Goal: Task Accomplishment & Management: Use online tool/utility

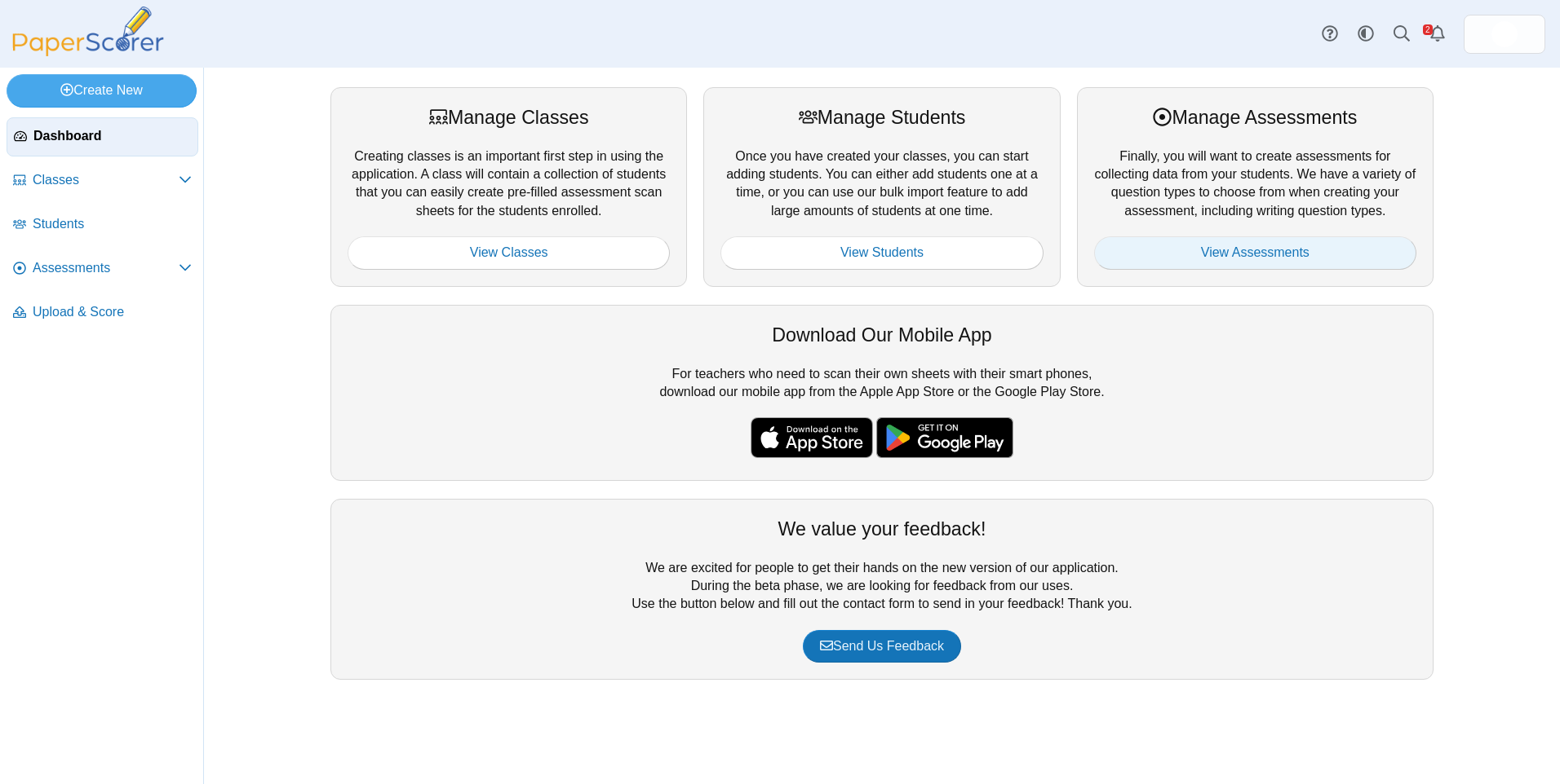
click at [1268, 261] on link "View Assessments" at bounding box center [1255, 253] width 322 height 33
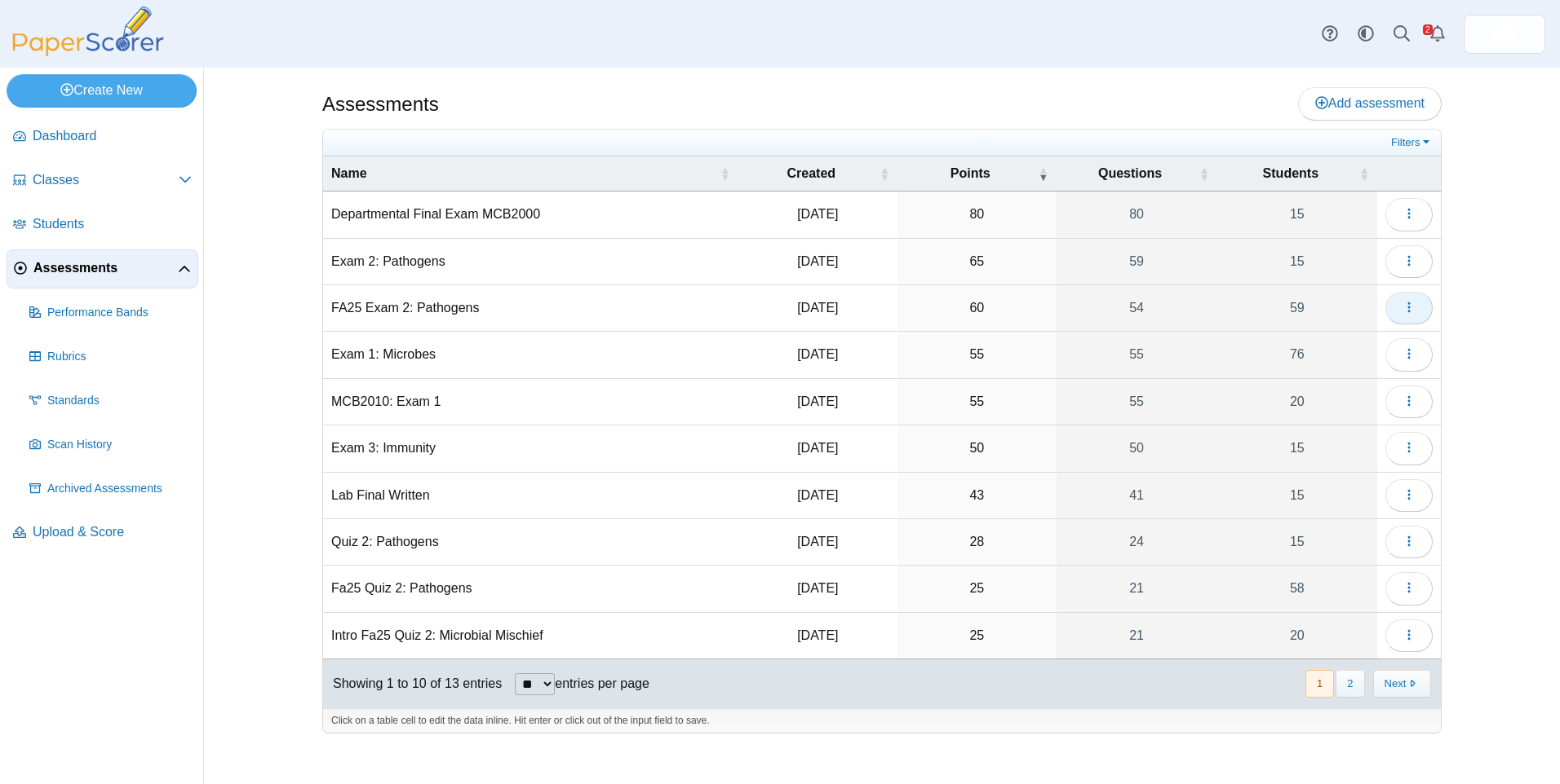
click at [1416, 317] on button "button" at bounding box center [1409, 308] width 48 height 33
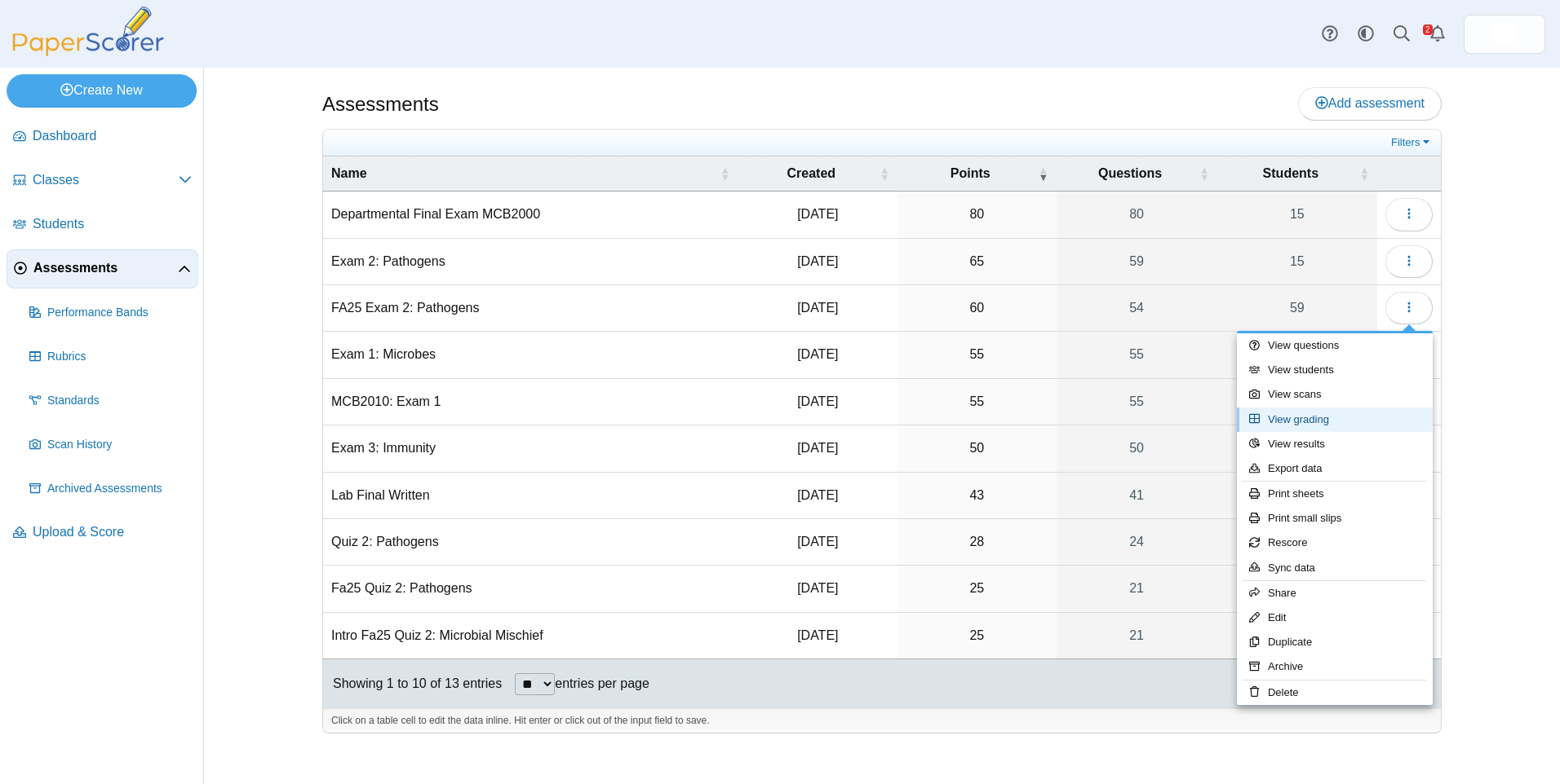
click at [1417, 422] on link "View grading" at bounding box center [1334, 420] width 195 height 25
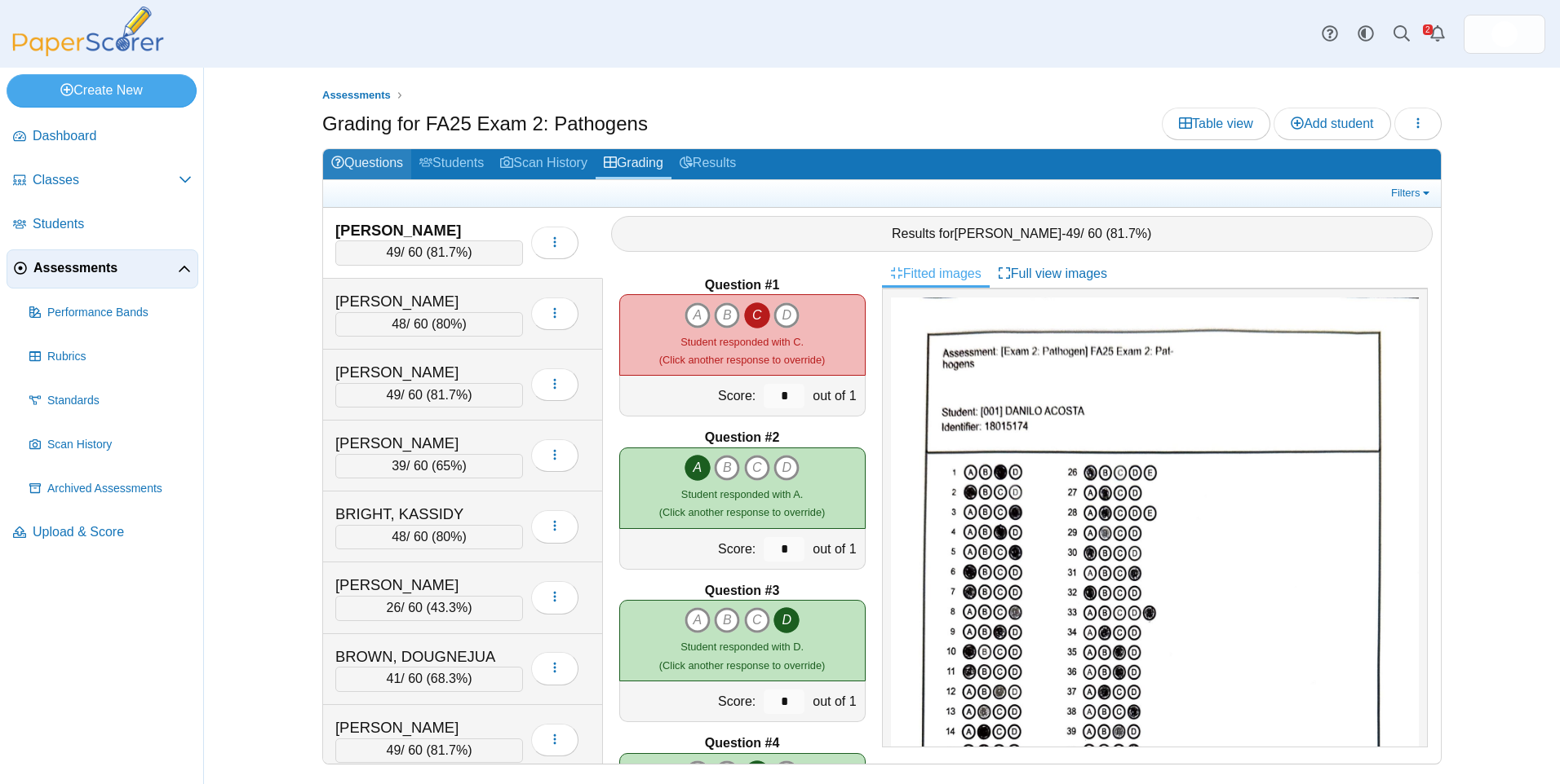
click at [397, 167] on link "Questions" at bounding box center [367, 164] width 88 height 30
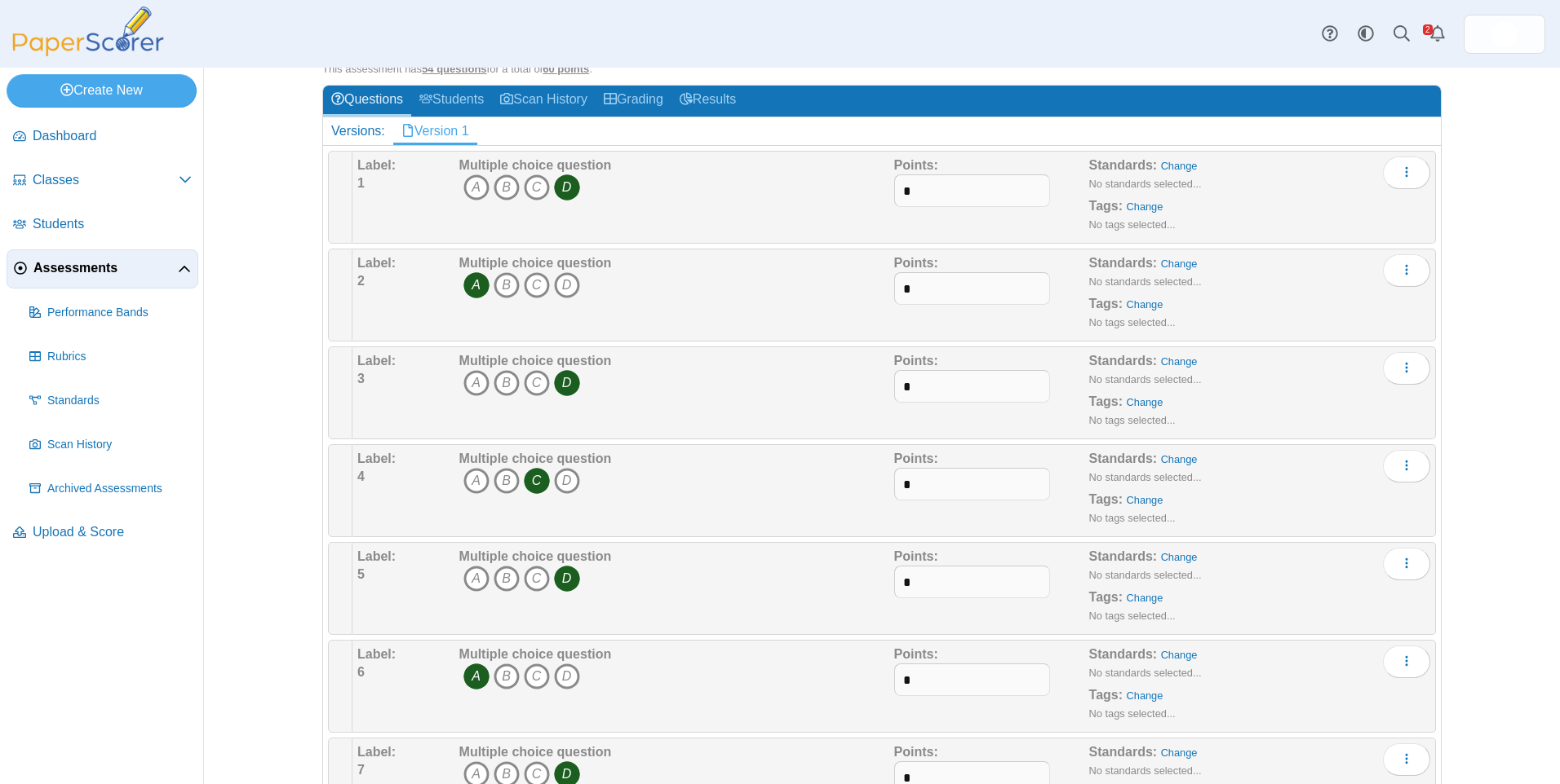
scroll to position [81, 0]
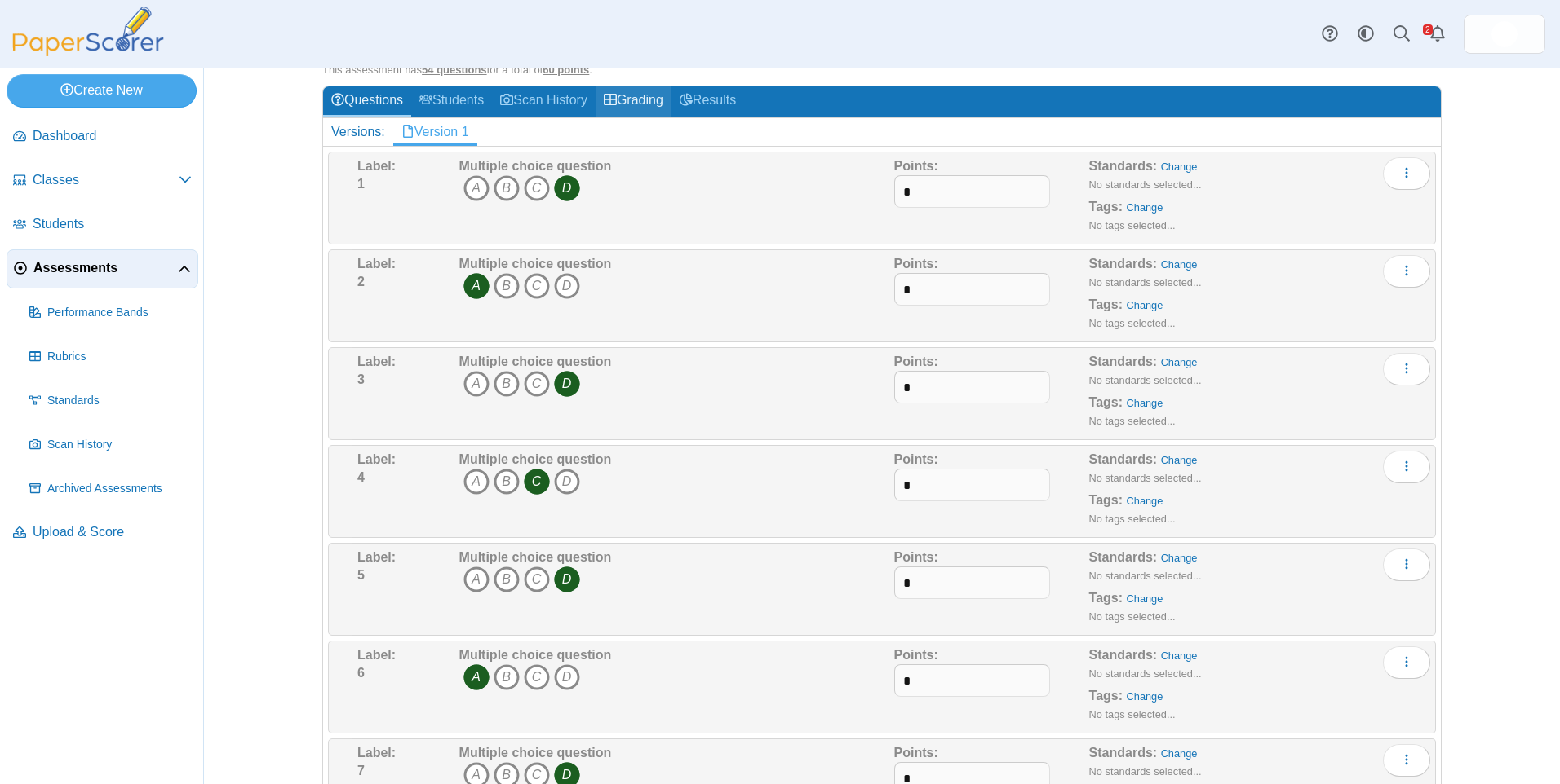
click at [662, 105] on link "Grading" at bounding box center [633, 102] width 76 height 30
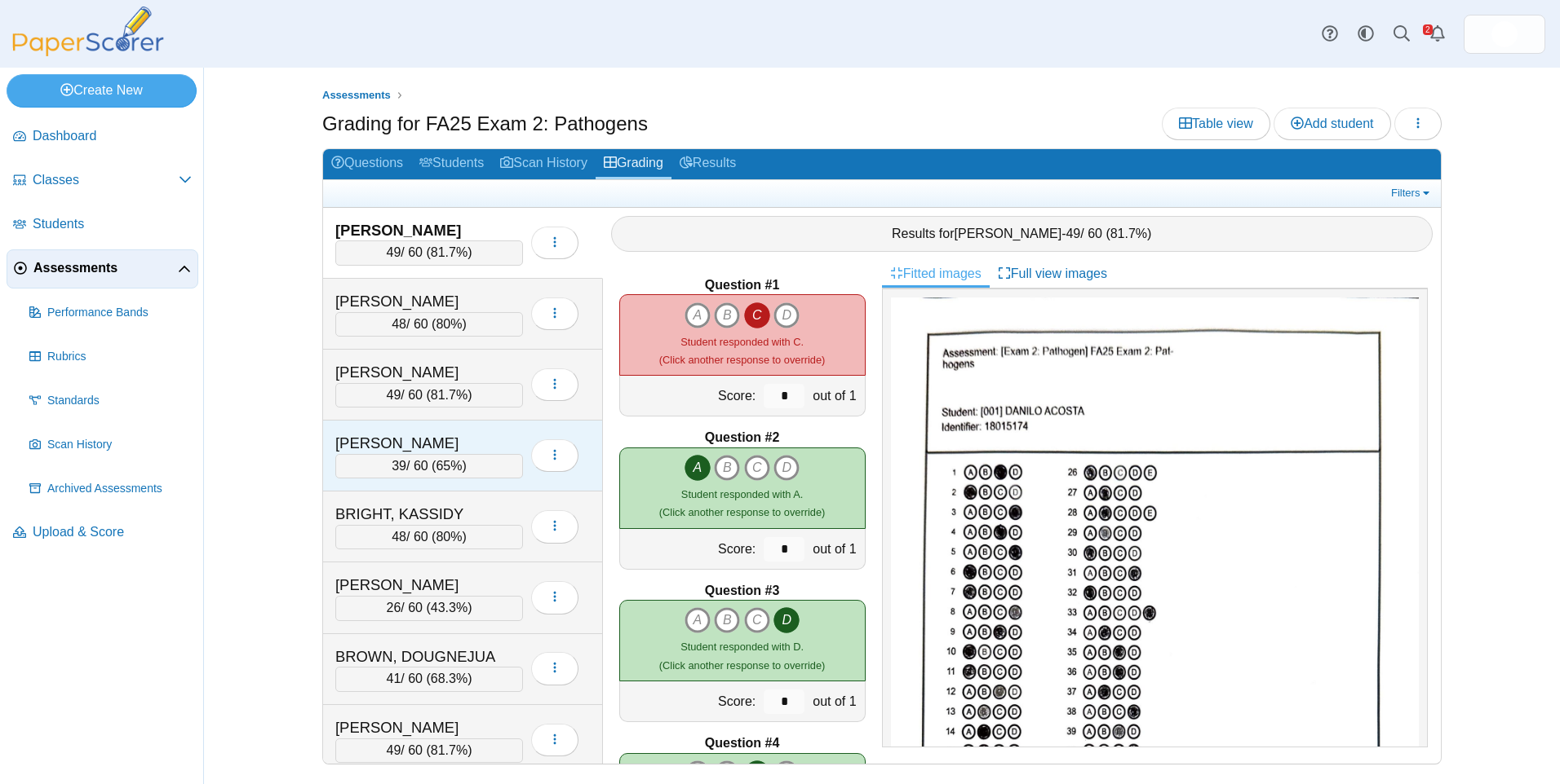
click at [435, 454] on div "39 / 60 ( 65% )" at bounding box center [429, 467] width 187 height 25
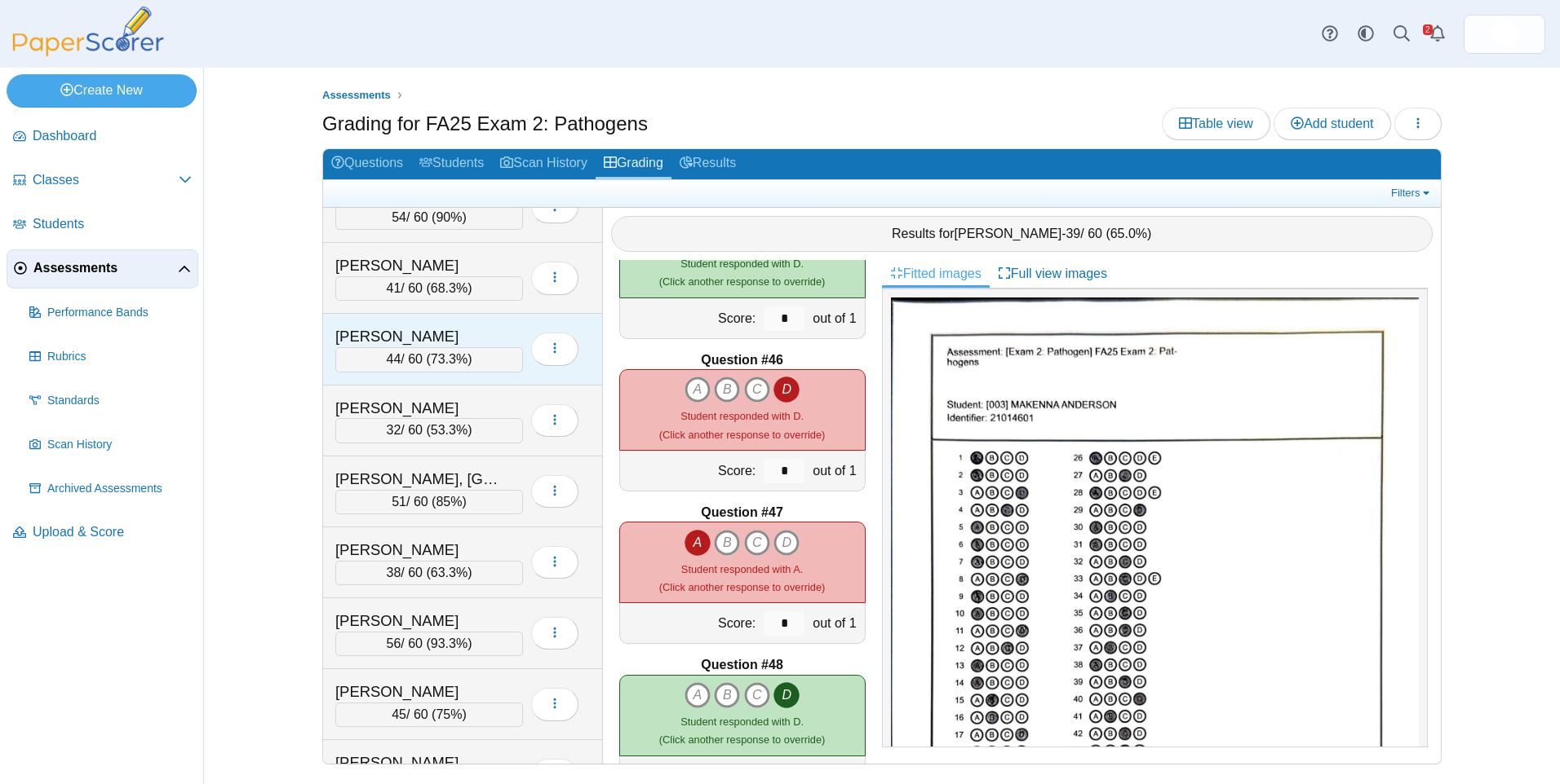
scroll to position [1142, 0]
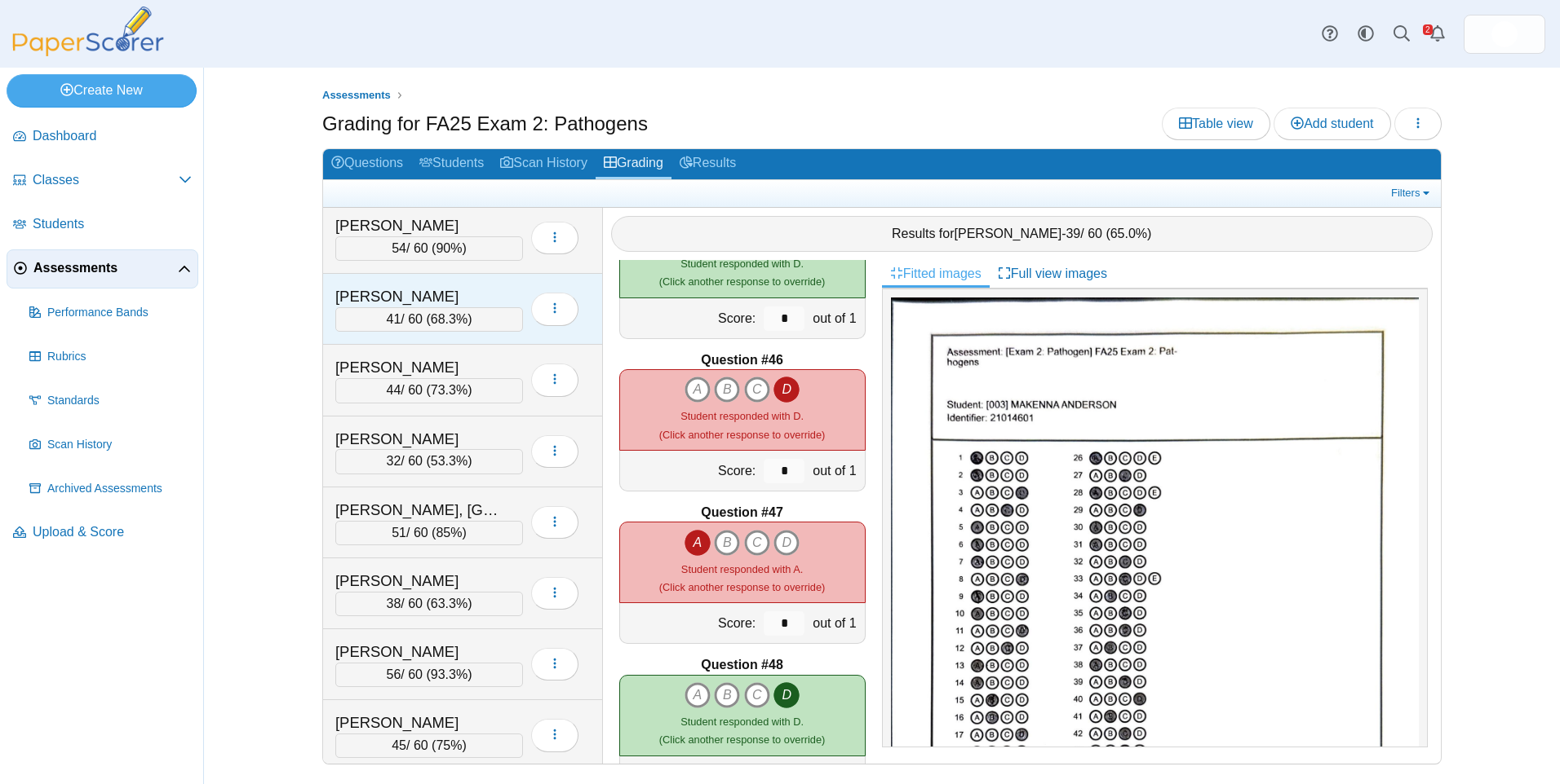
click at [413, 298] on div "[PERSON_NAME]" at bounding box center [417, 297] width 164 height 21
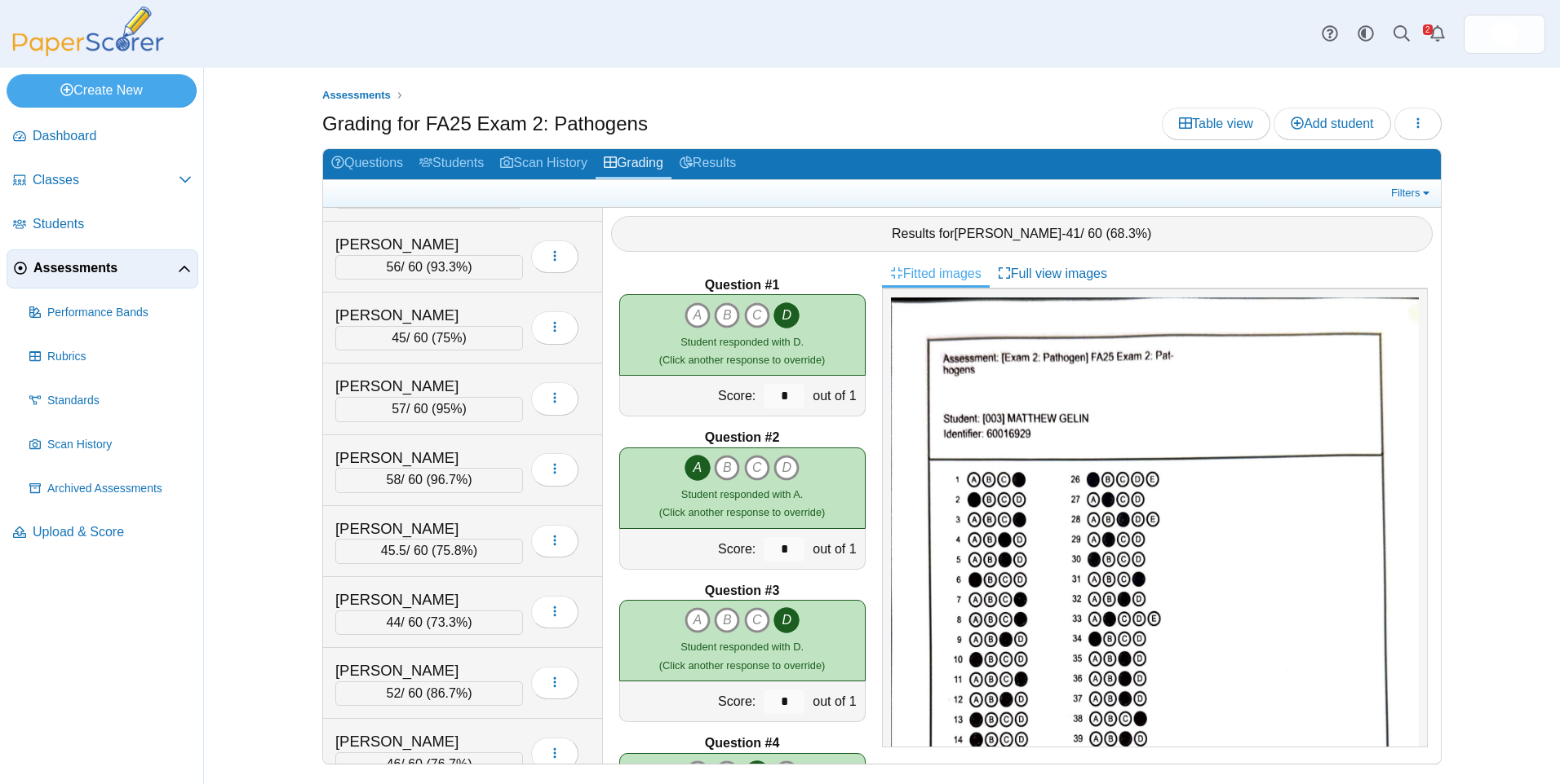
scroll to position [1631, 0]
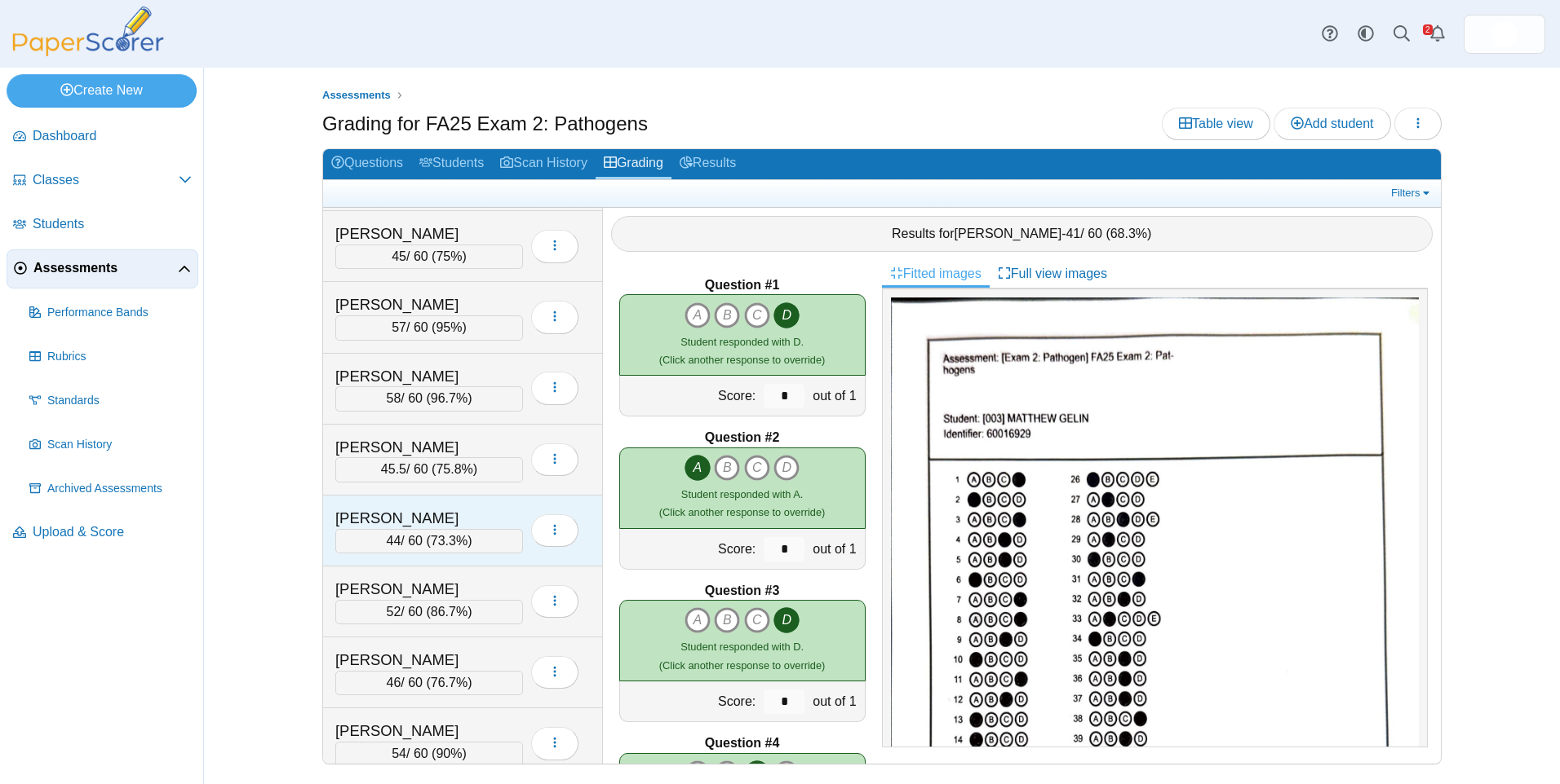
click at [417, 528] on div "[PERSON_NAME]" at bounding box center [417, 519] width 164 height 21
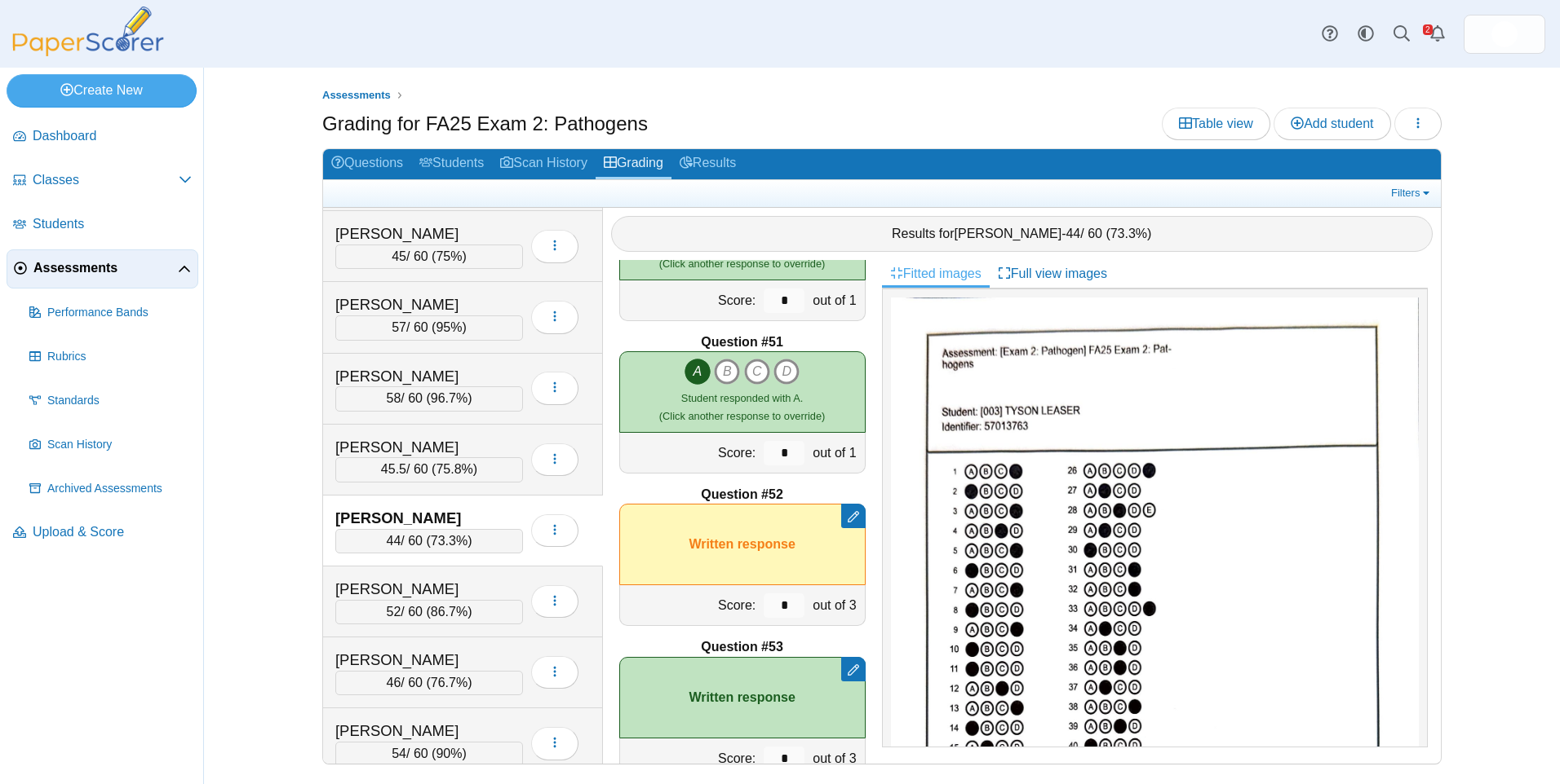
scroll to position [7780, 0]
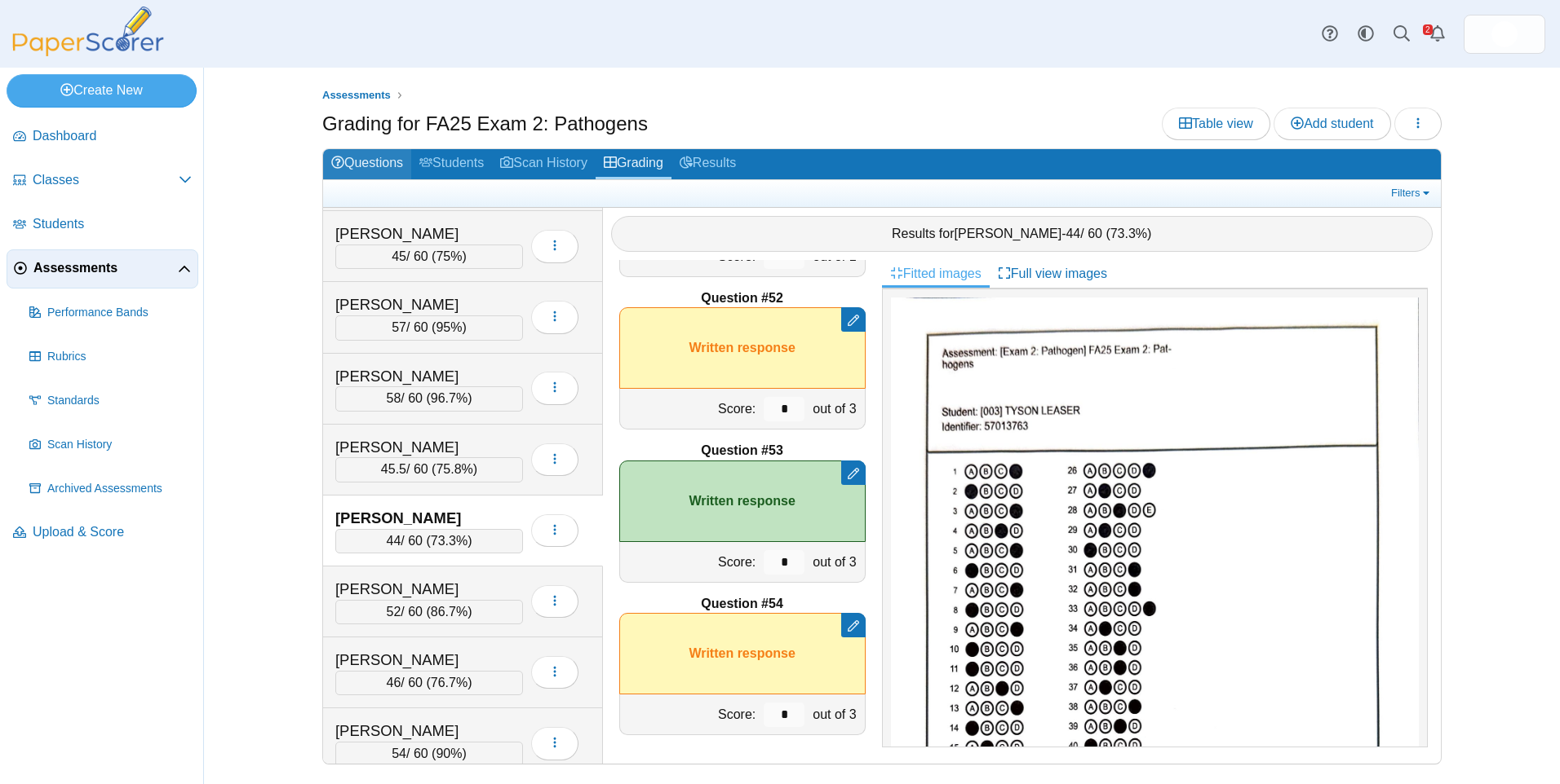
click at [378, 160] on link "Questions" at bounding box center [367, 164] width 88 height 30
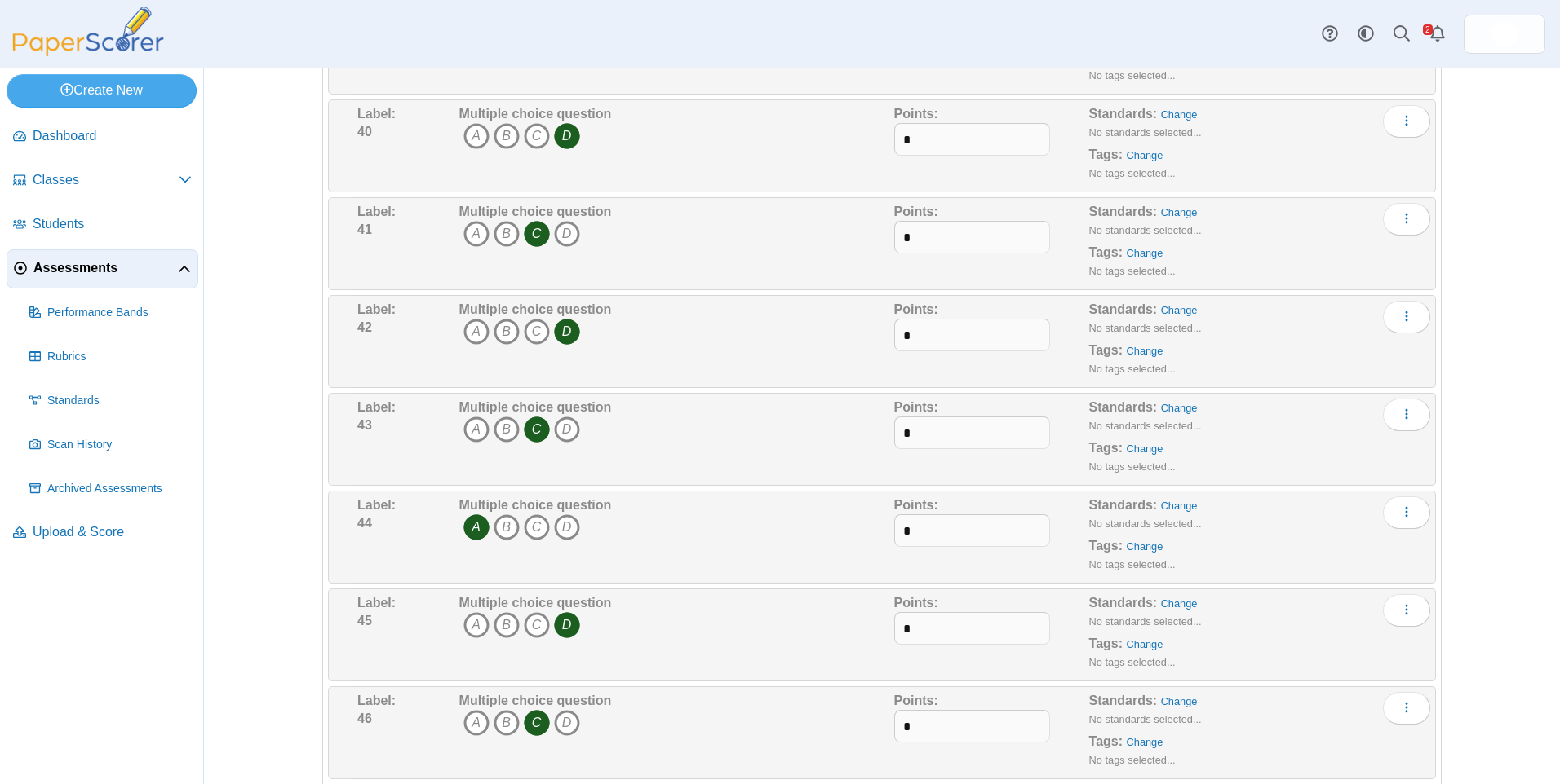
scroll to position [4077, 0]
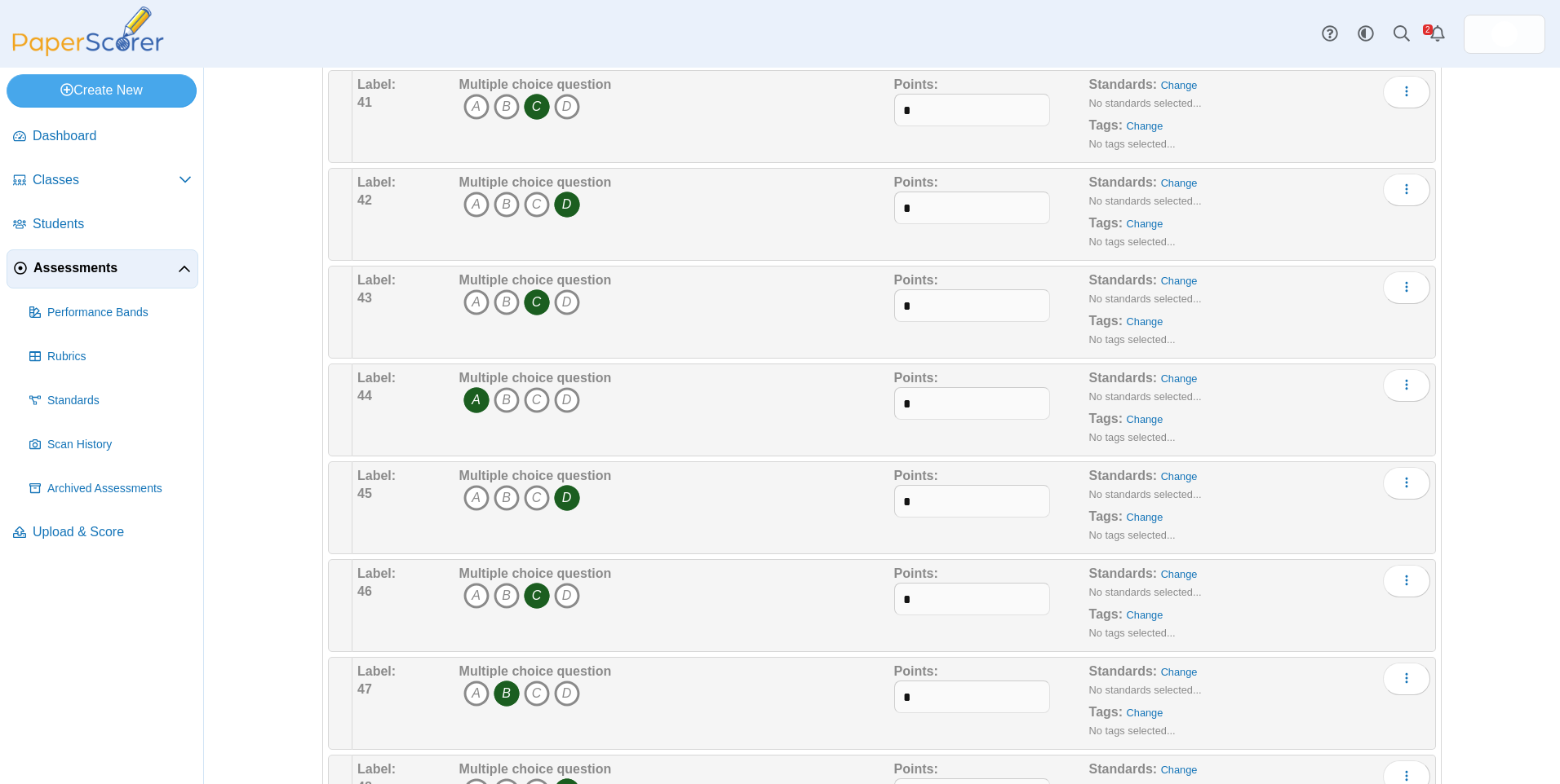
click at [539, 310] on icon "C" at bounding box center [537, 302] width 27 height 27
click at [498, 304] on icon "B" at bounding box center [507, 302] width 27 height 27
click at [504, 301] on icon "B" at bounding box center [507, 302] width 27 height 27
click at [524, 296] on icon "C" at bounding box center [537, 302] width 27 height 27
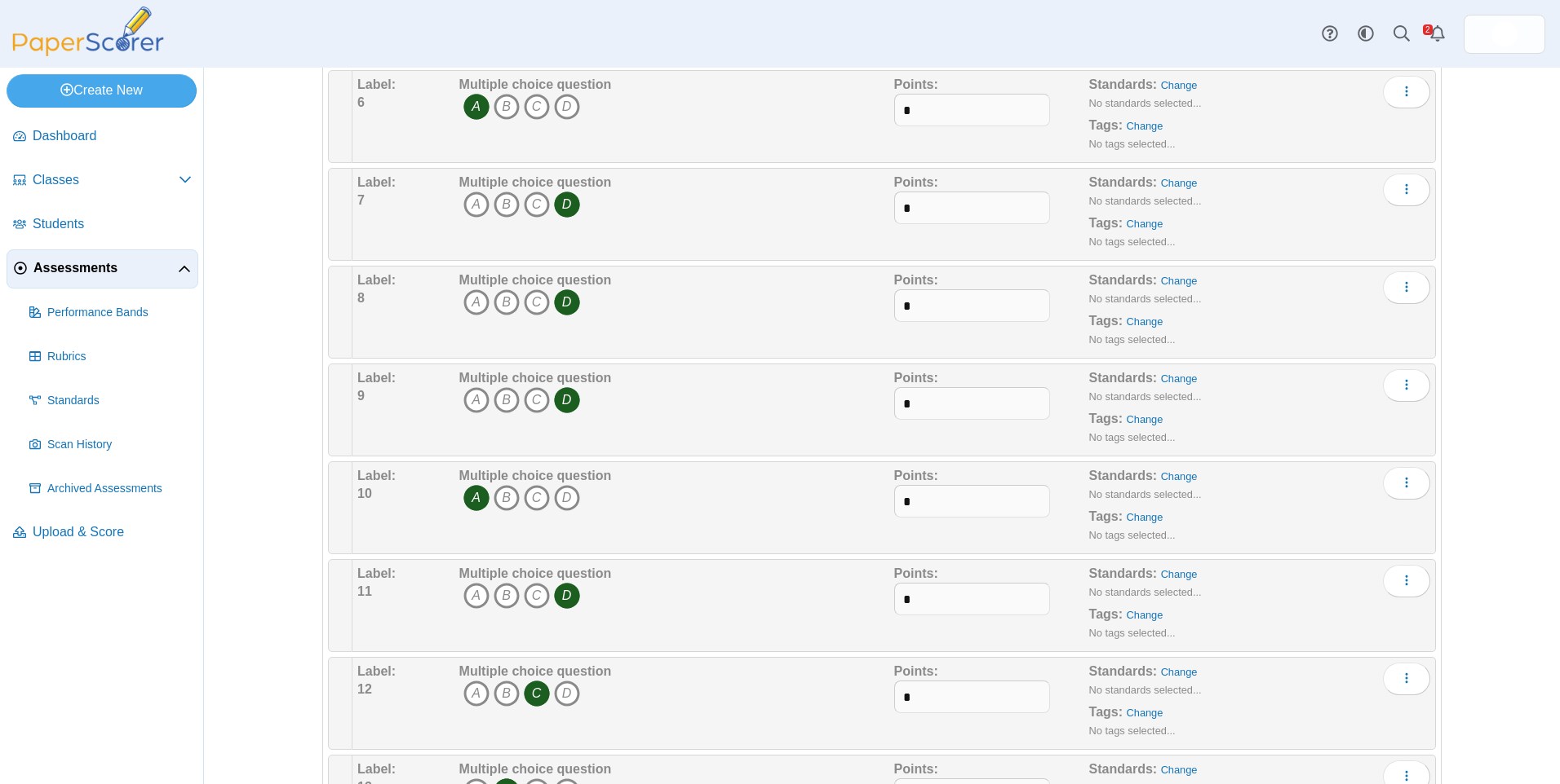
scroll to position [0, 0]
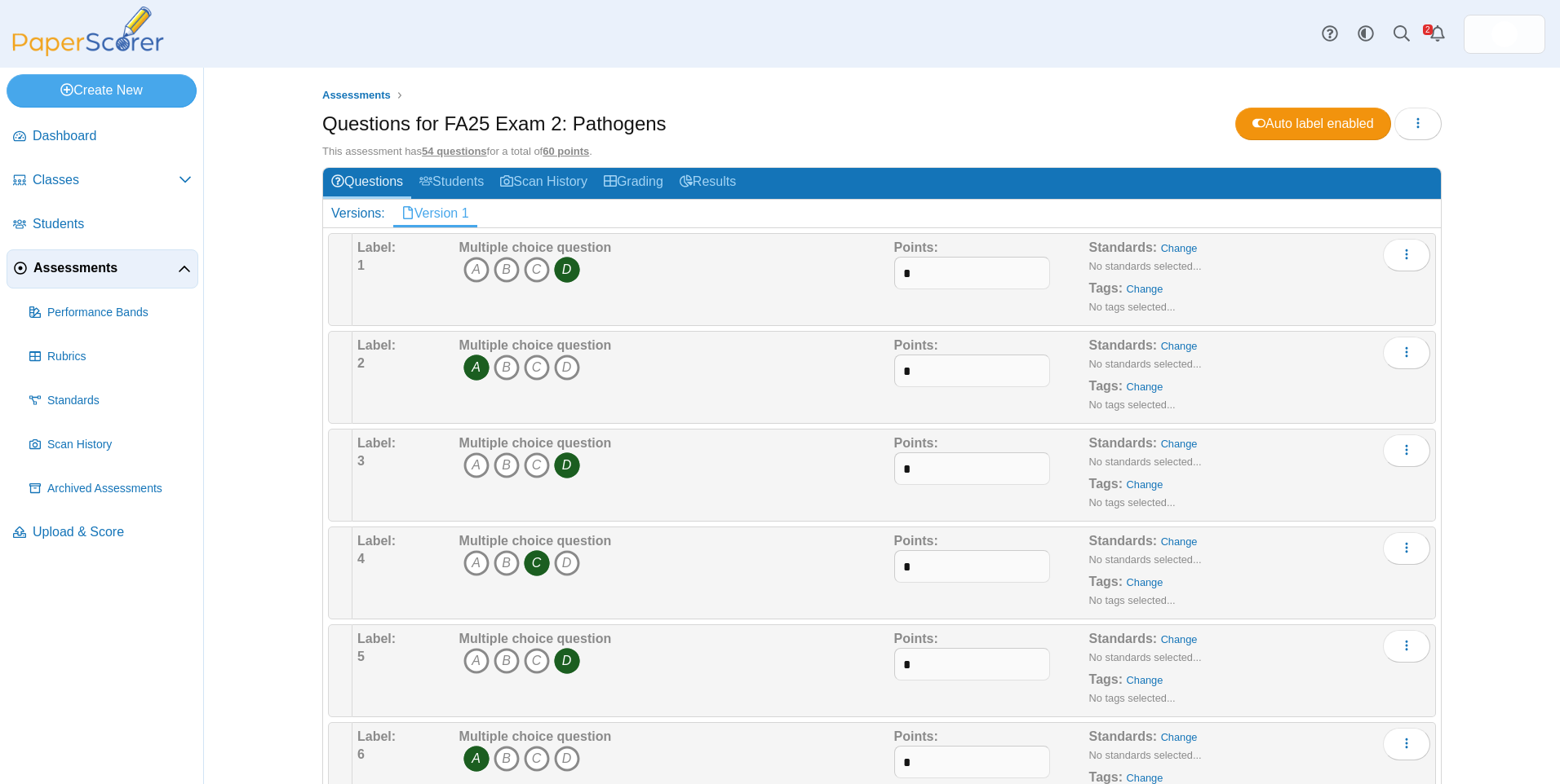
click at [711, 178] on link "Results" at bounding box center [707, 183] width 73 height 30
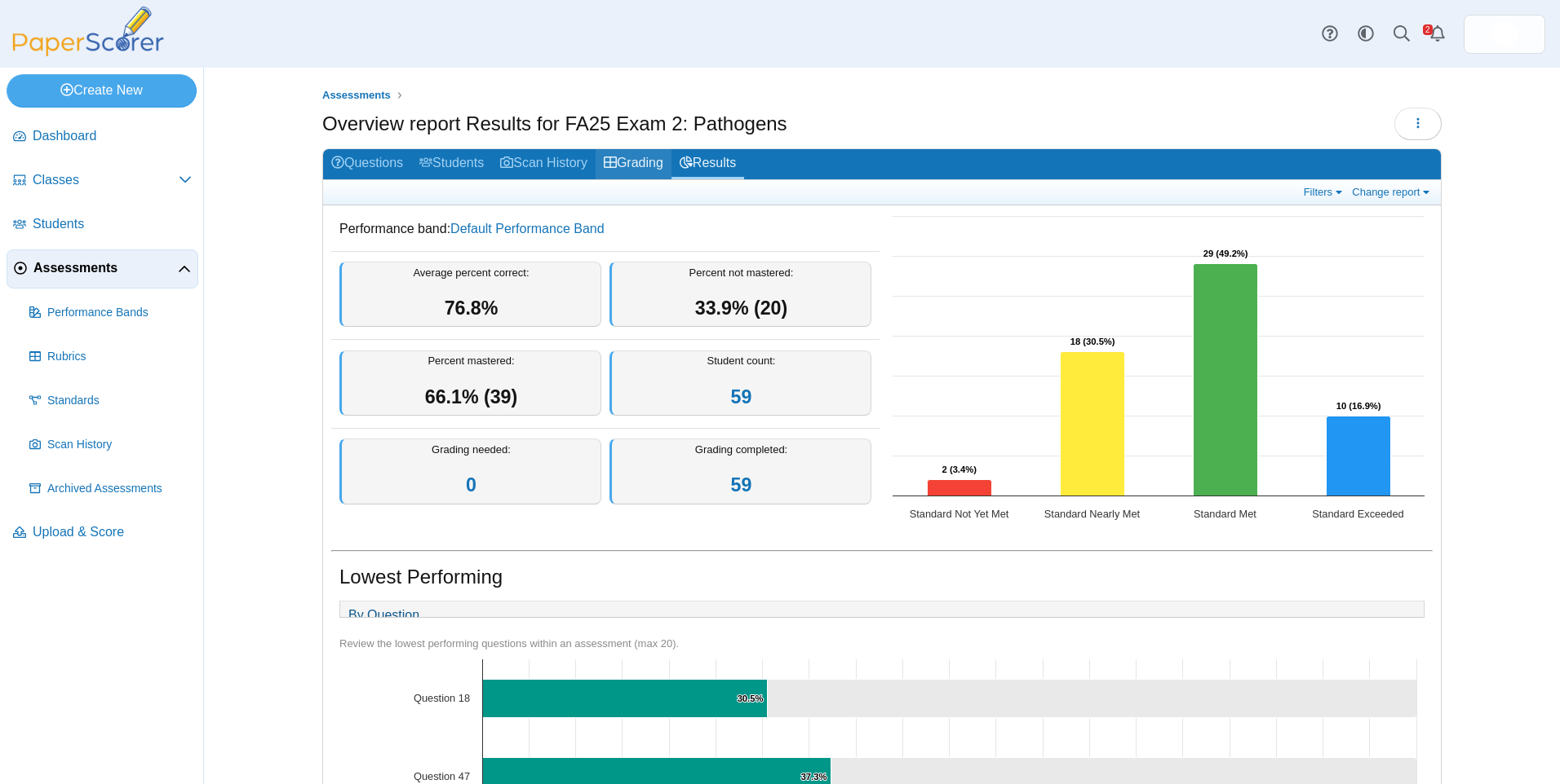
click at [643, 177] on link "Grading" at bounding box center [633, 164] width 76 height 30
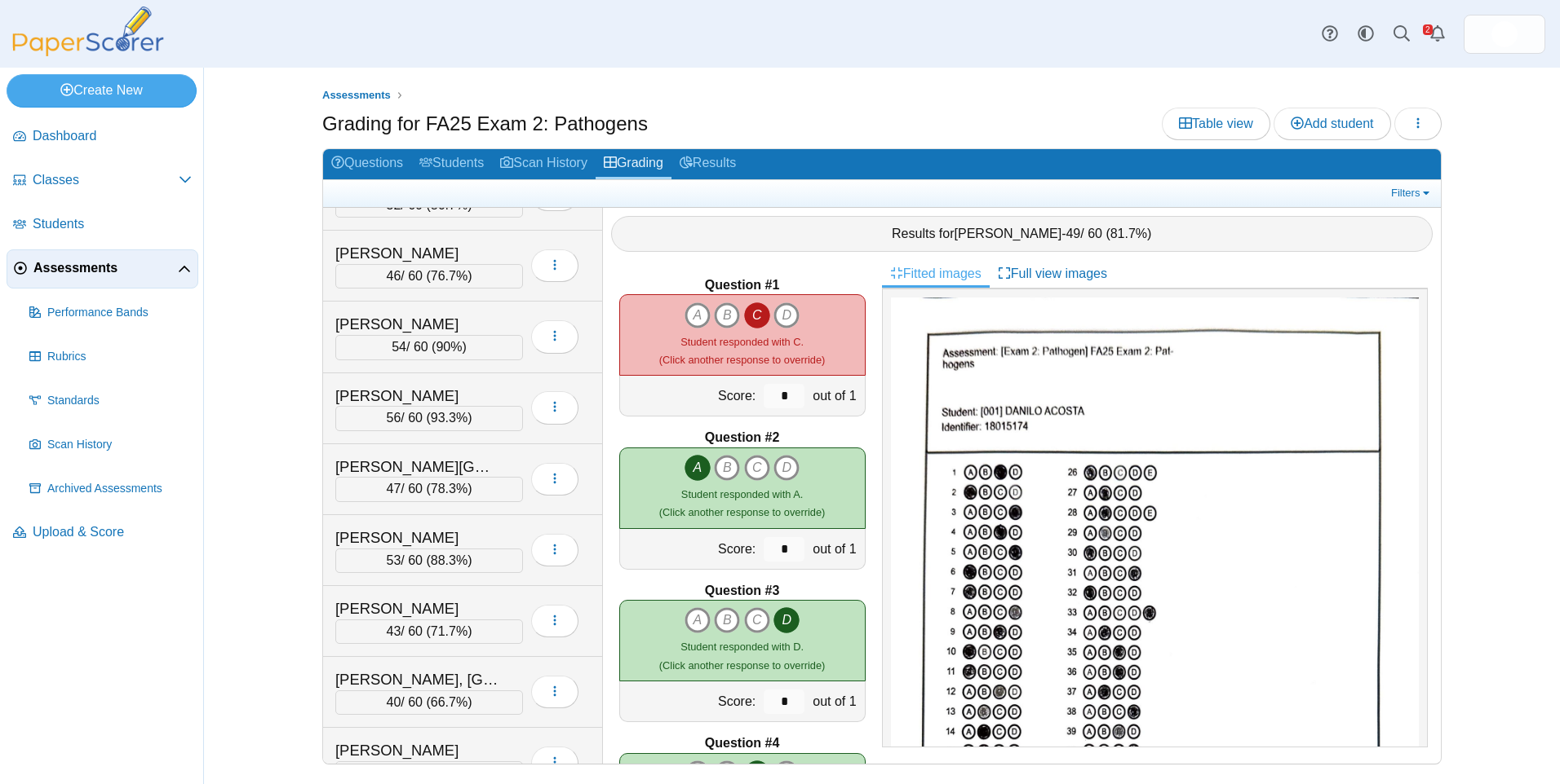
scroll to position [2038, 0]
click at [413, 527] on div "[PERSON_NAME]" at bounding box center [417, 537] width 164 height 21
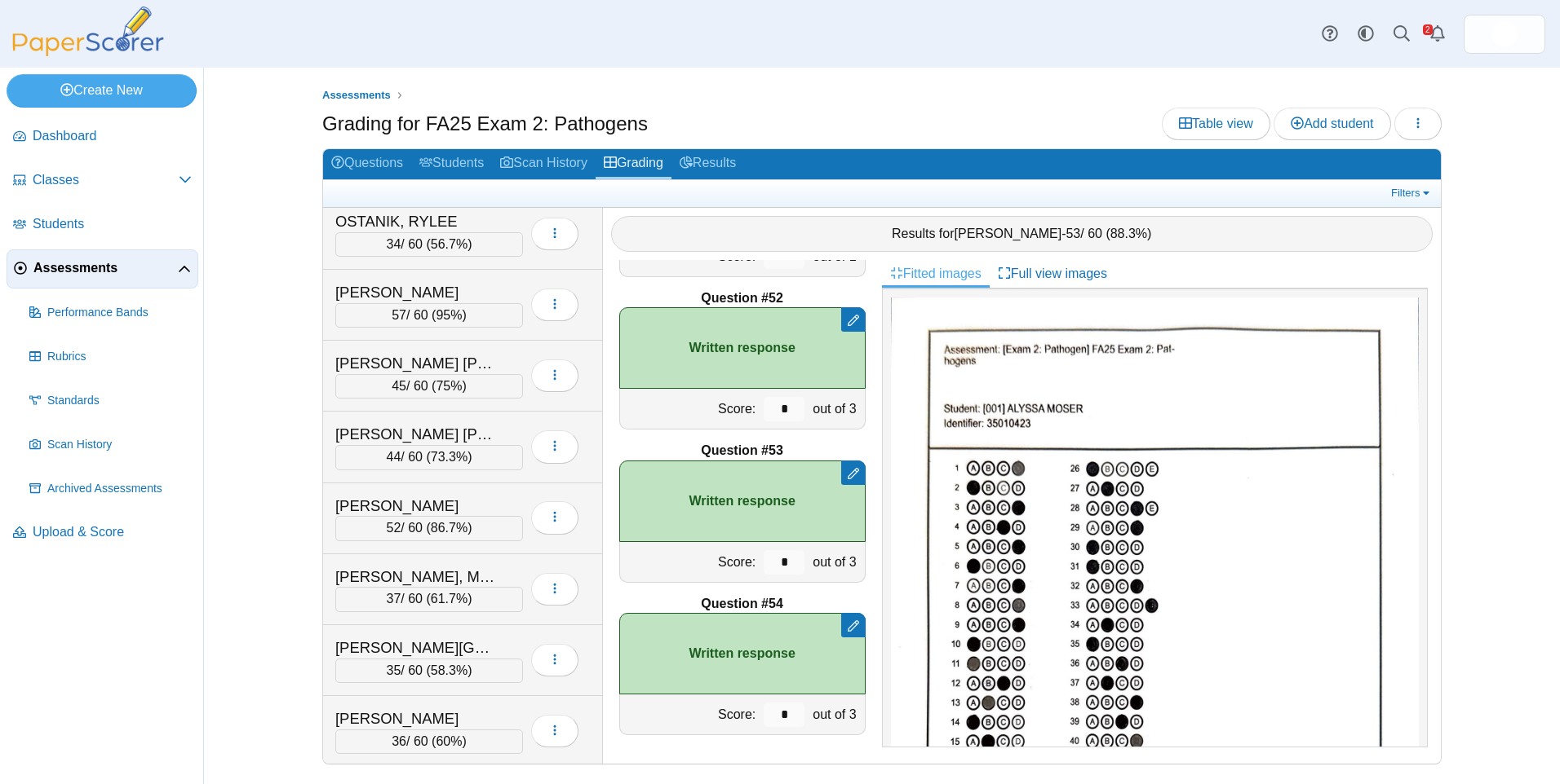
scroll to position [2820, 0]
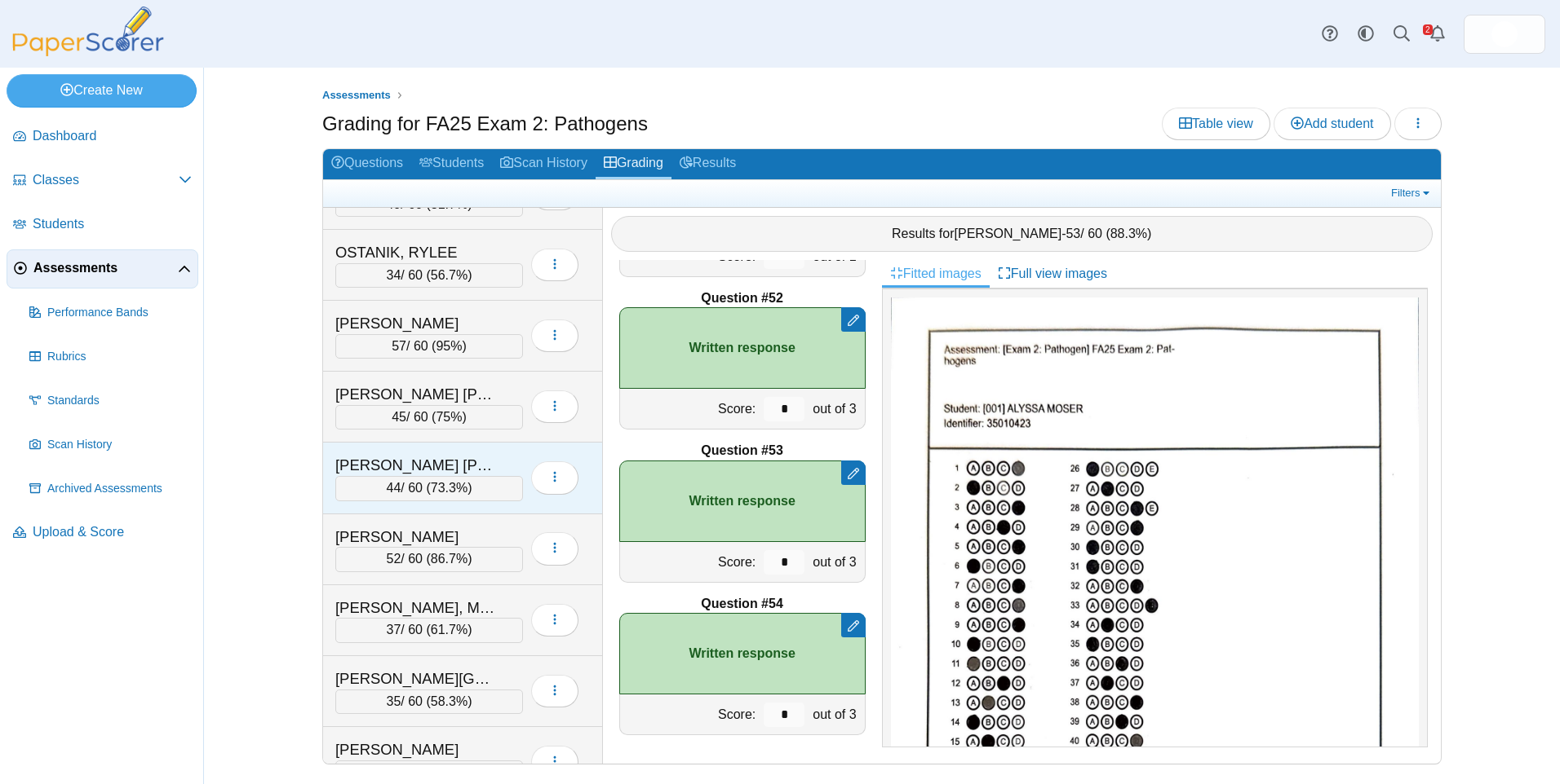
click at [465, 456] on div "[PERSON_NAME] [PERSON_NAME]" at bounding box center [417, 466] width 164 height 21
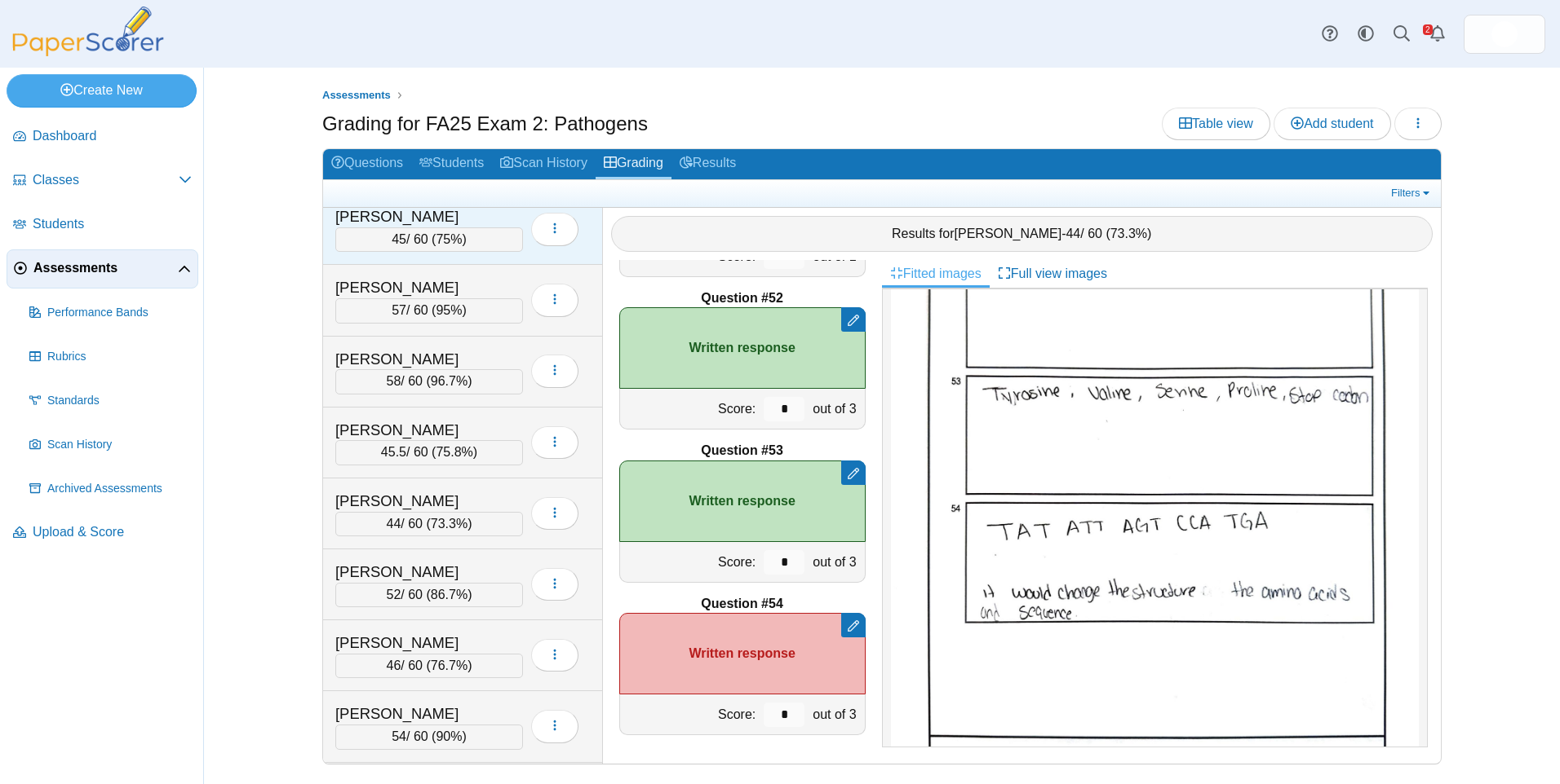
scroll to position [1842, 0]
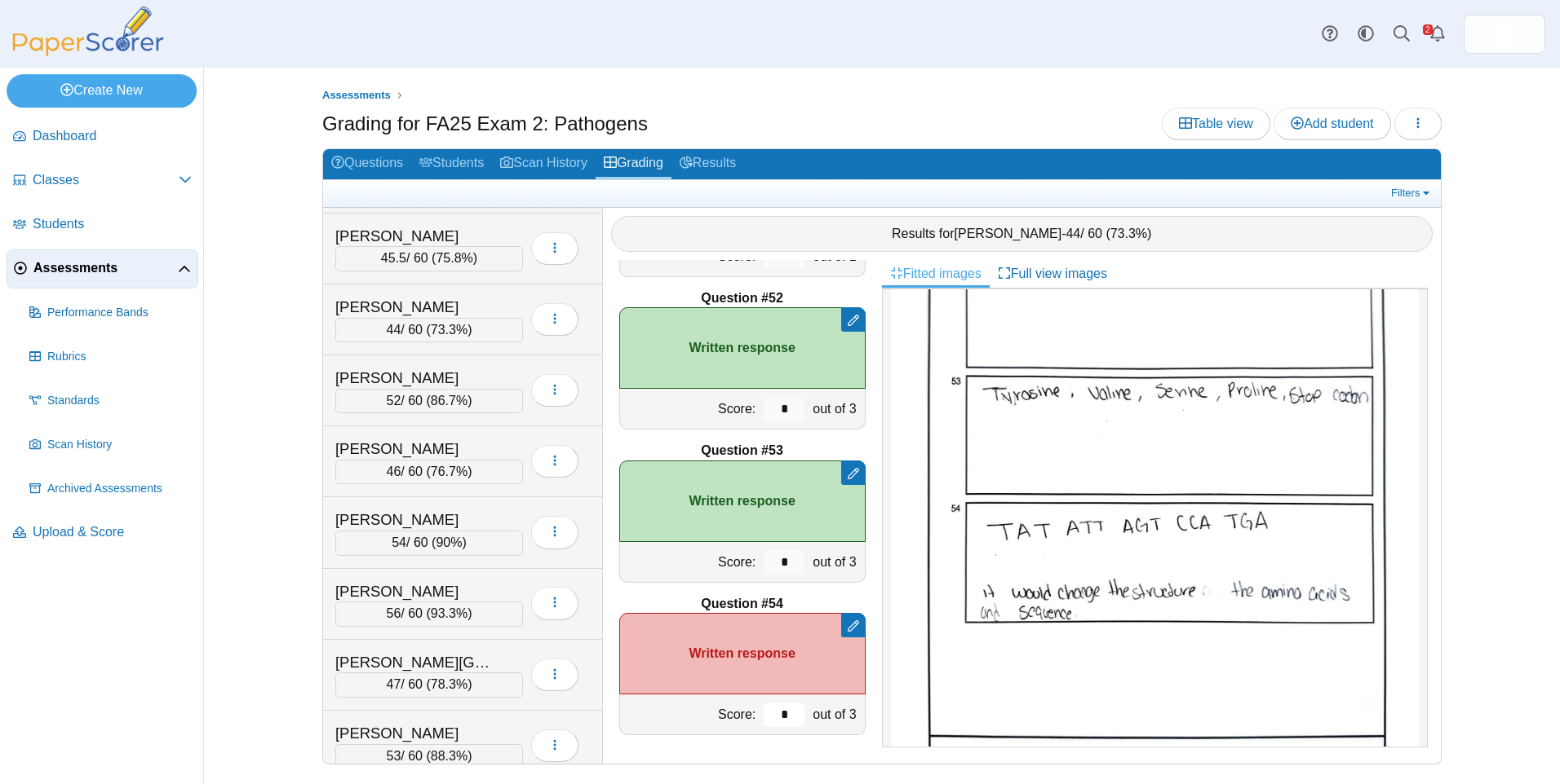
drag, startPoint x: 781, startPoint y: 721, endPoint x: 755, endPoint y: 717, distance: 26.3
click at [763, 719] on input "*" at bounding box center [784, 715] width 41 height 25
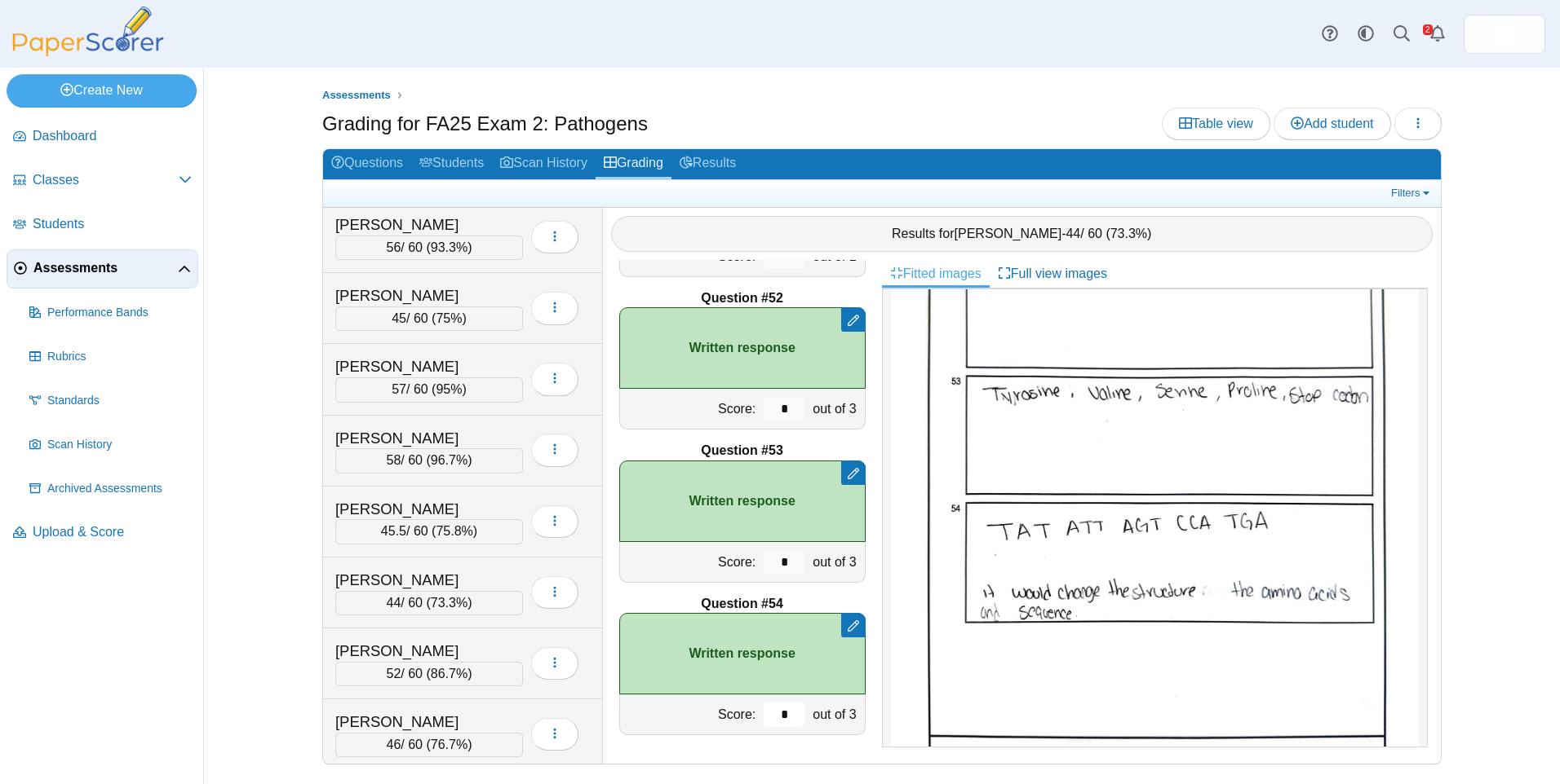
scroll to position [1678, 0]
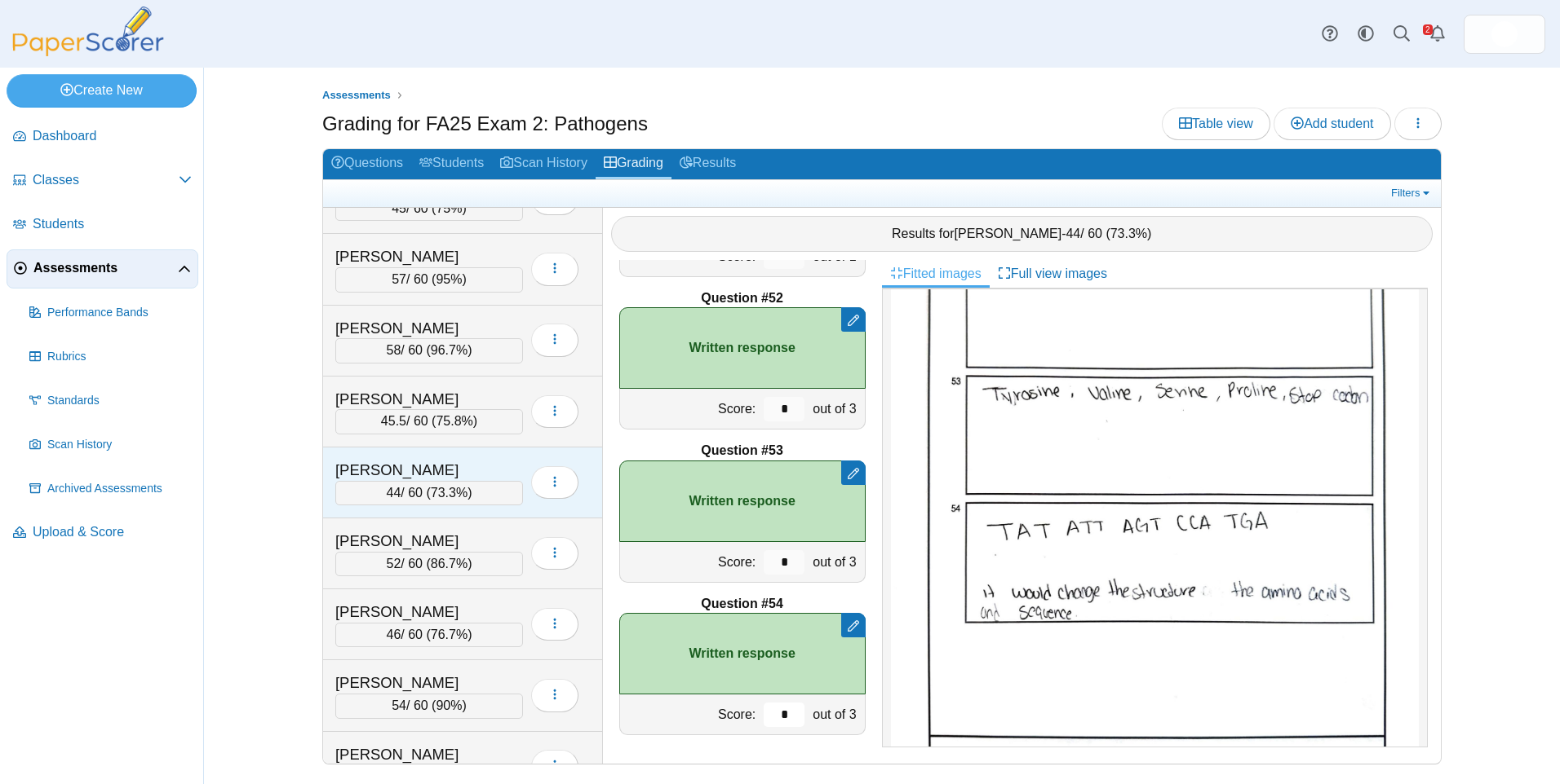
type input "*"
click at [490, 479] on div "[PERSON_NAME]" at bounding box center [417, 470] width 164 height 21
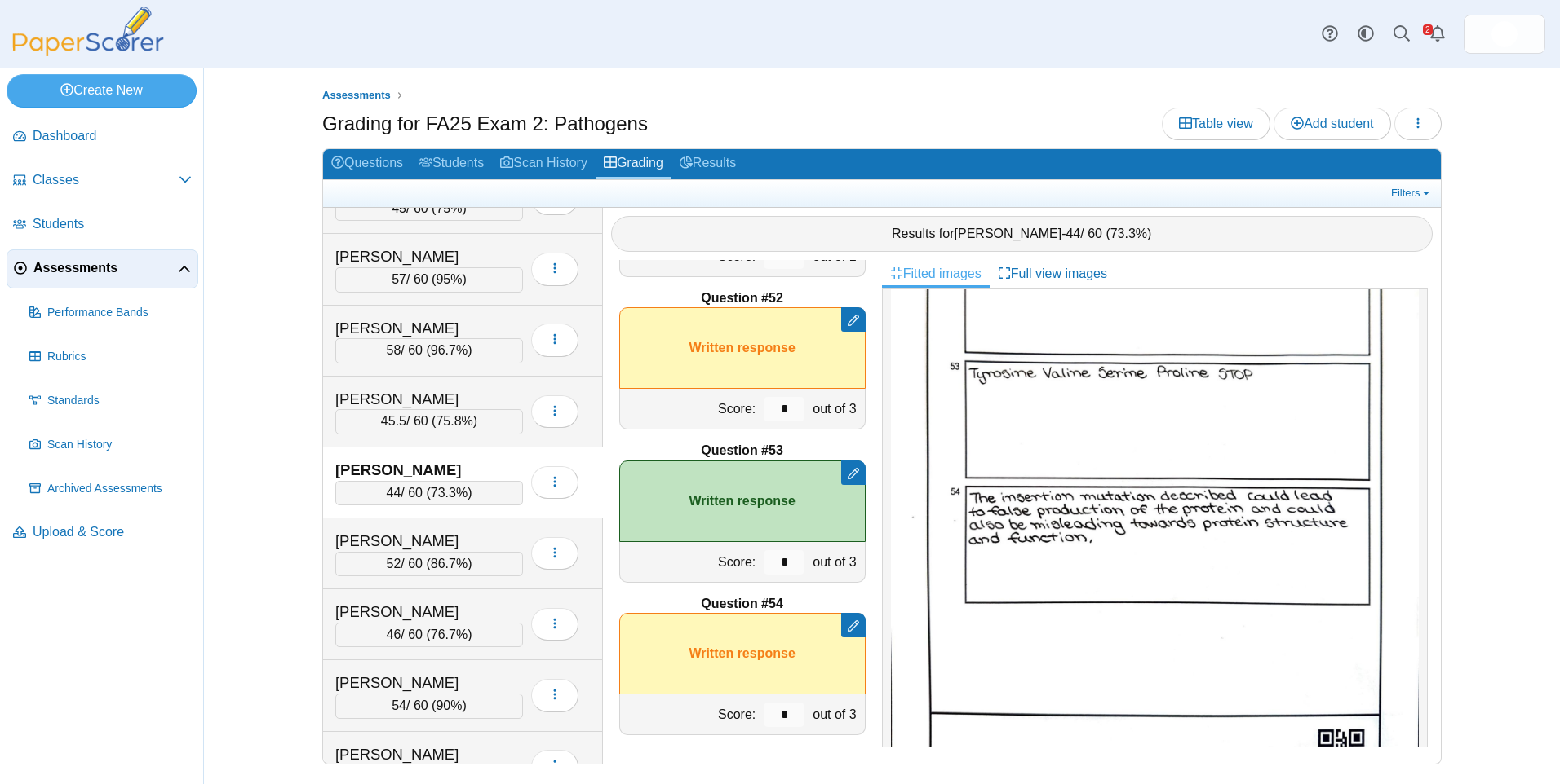
scroll to position [0, 0]
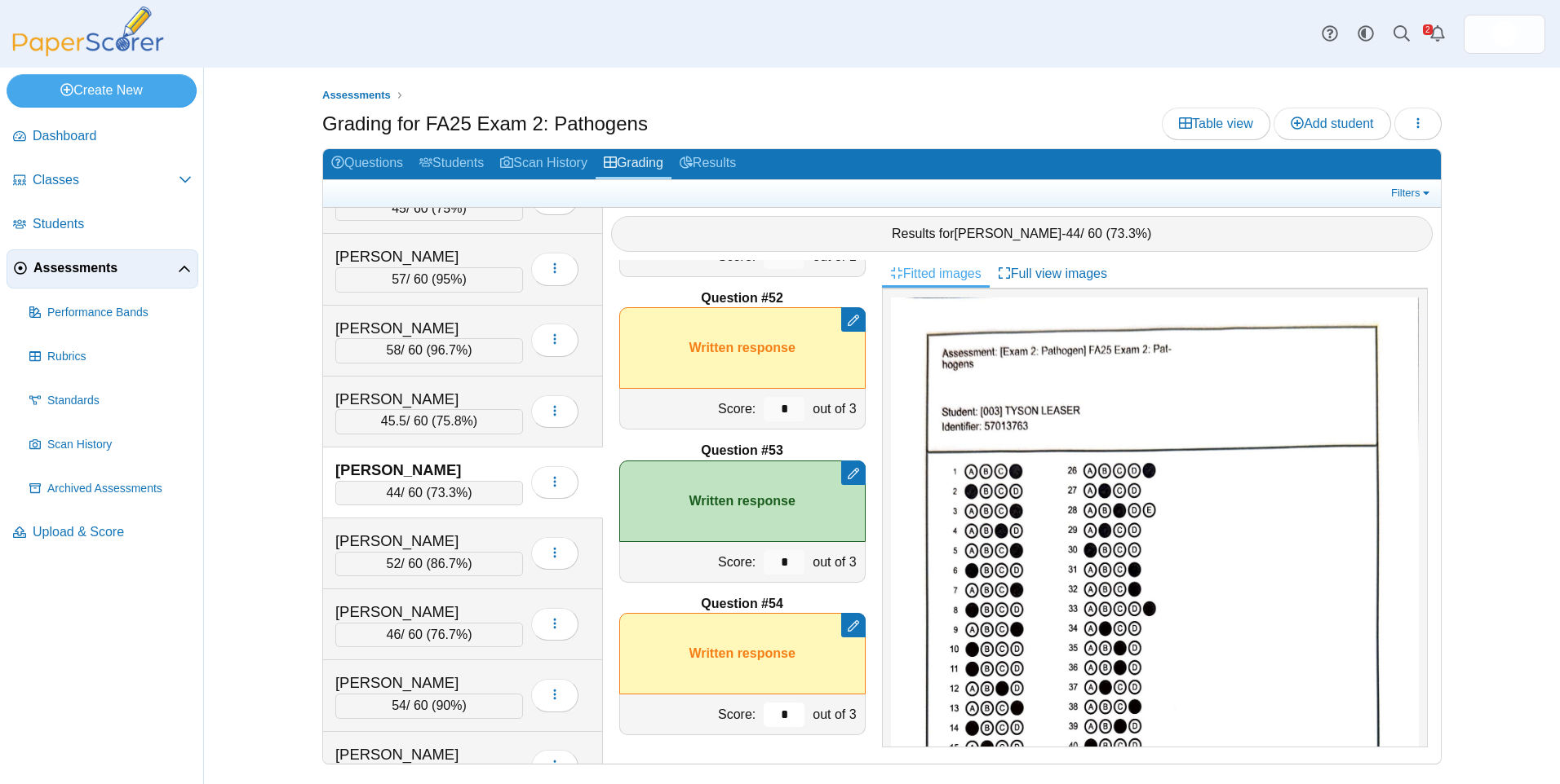
drag, startPoint x: 788, startPoint y: 719, endPoint x: 762, endPoint y: 711, distance: 27.2
click at [763, 711] on input "*" at bounding box center [784, 715] width 41 height 25
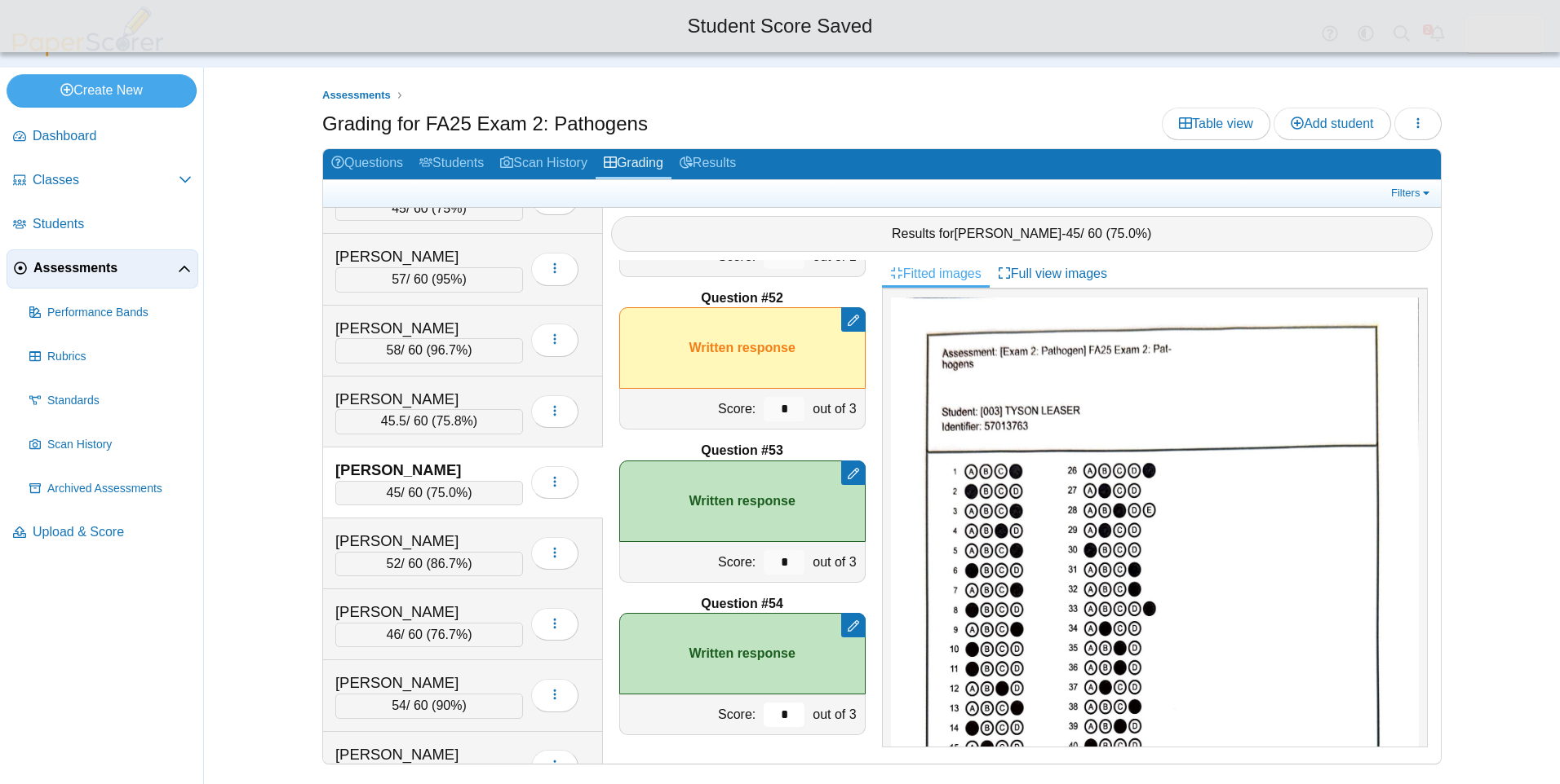
type input "*"
click at [799, 109] on div "Grading for FA25 Exam 2: Pathogens Table view Add student Loading…" at bounding box center [882, 126] width 1120 height 37
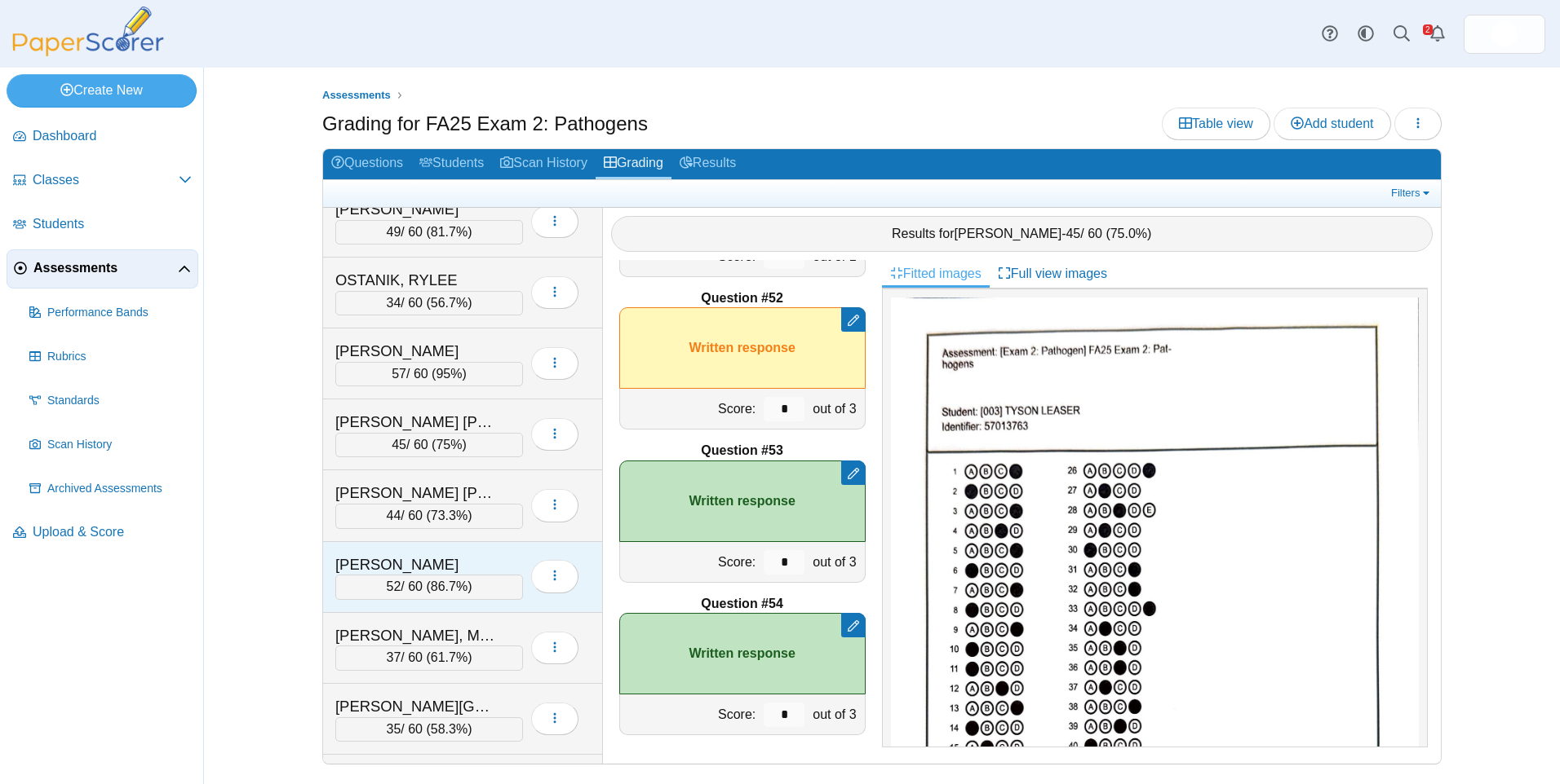
scroll to position [2820, 0]
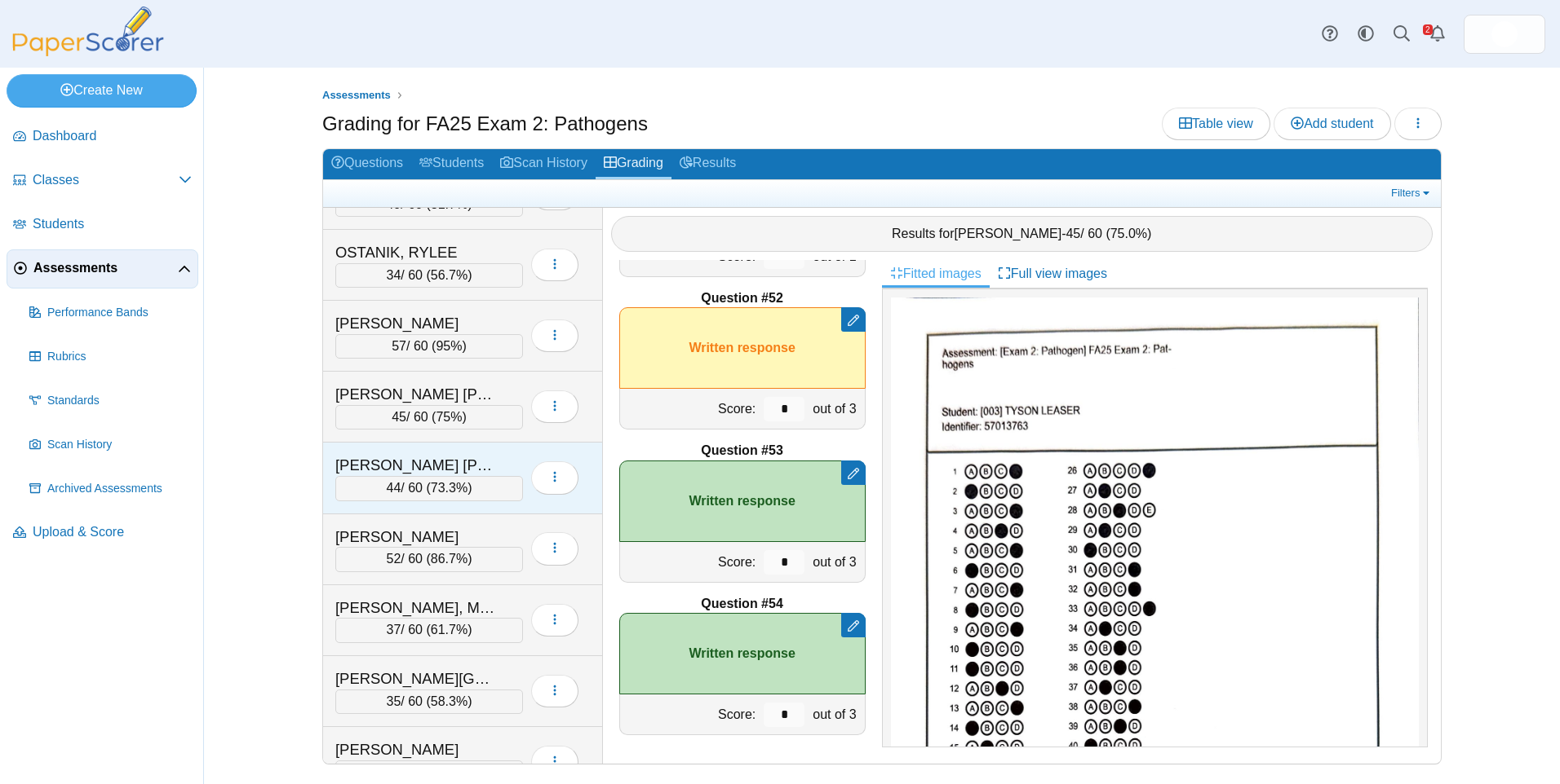
click at [441, 460] on div "[PERSON_NAME] [PERSON_NAME]" at bounding box center [417, 466] width 164 height 21
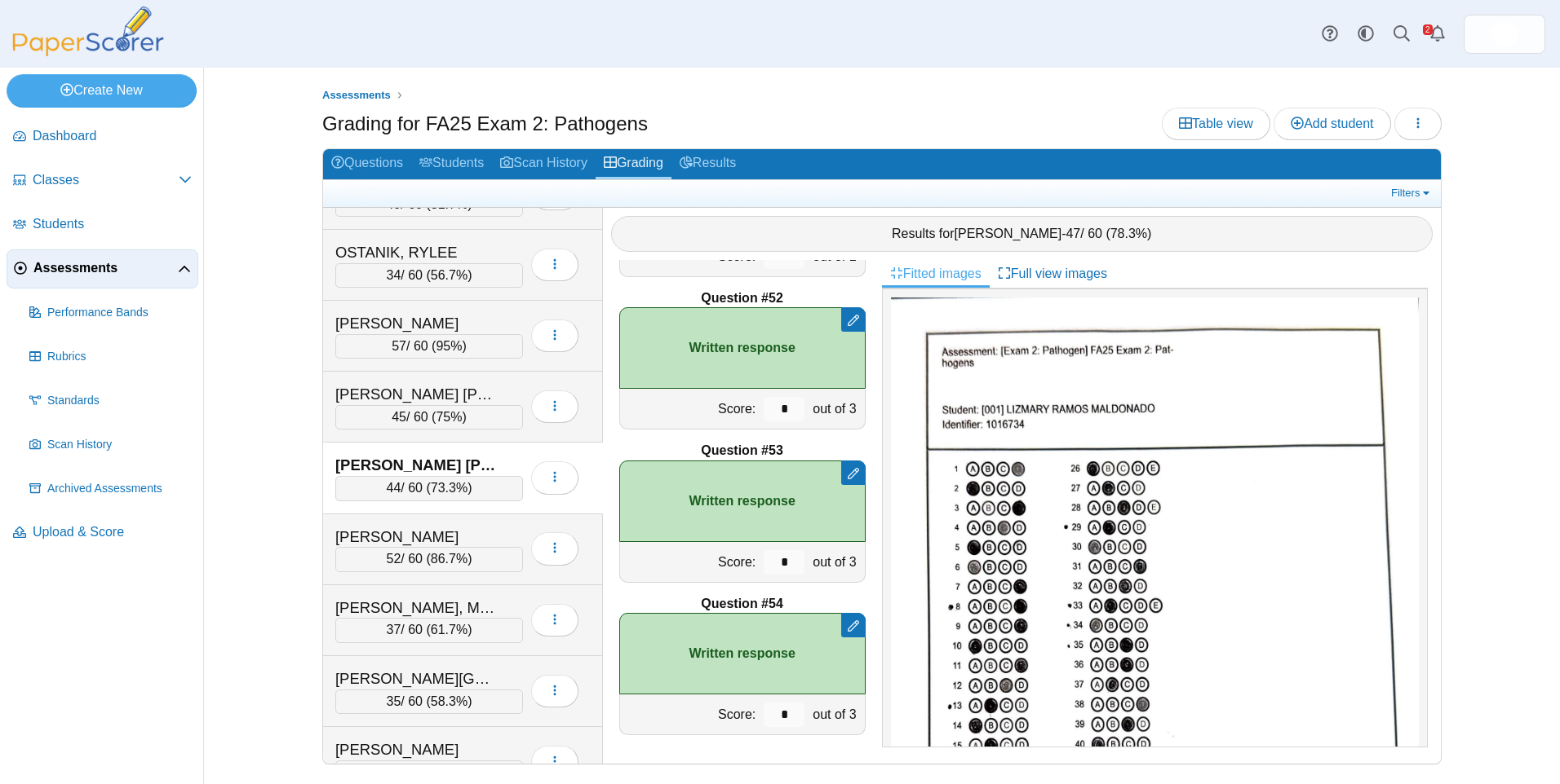
scroll to position [164, 0]
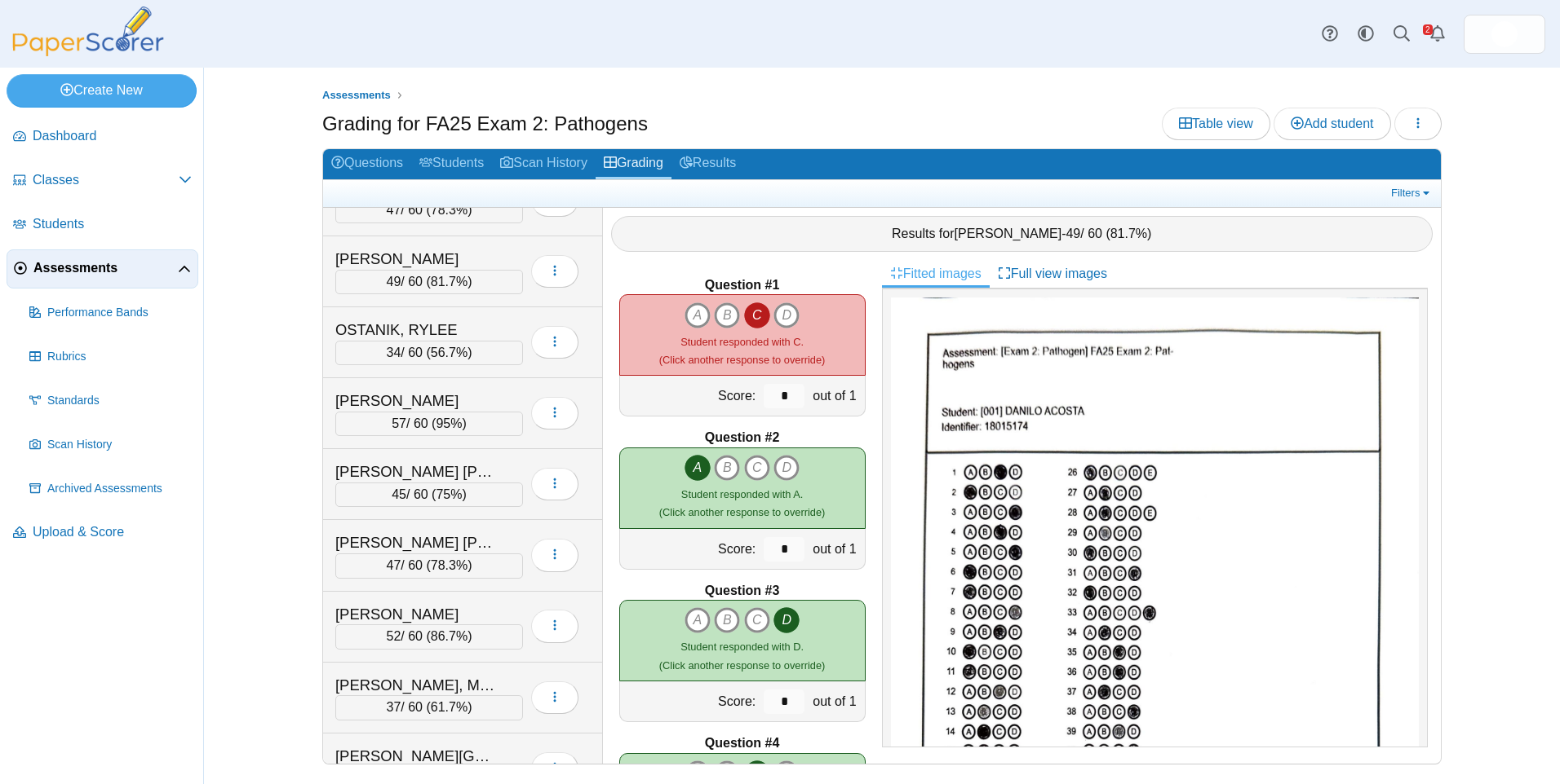
scroll to position [2773, 0]
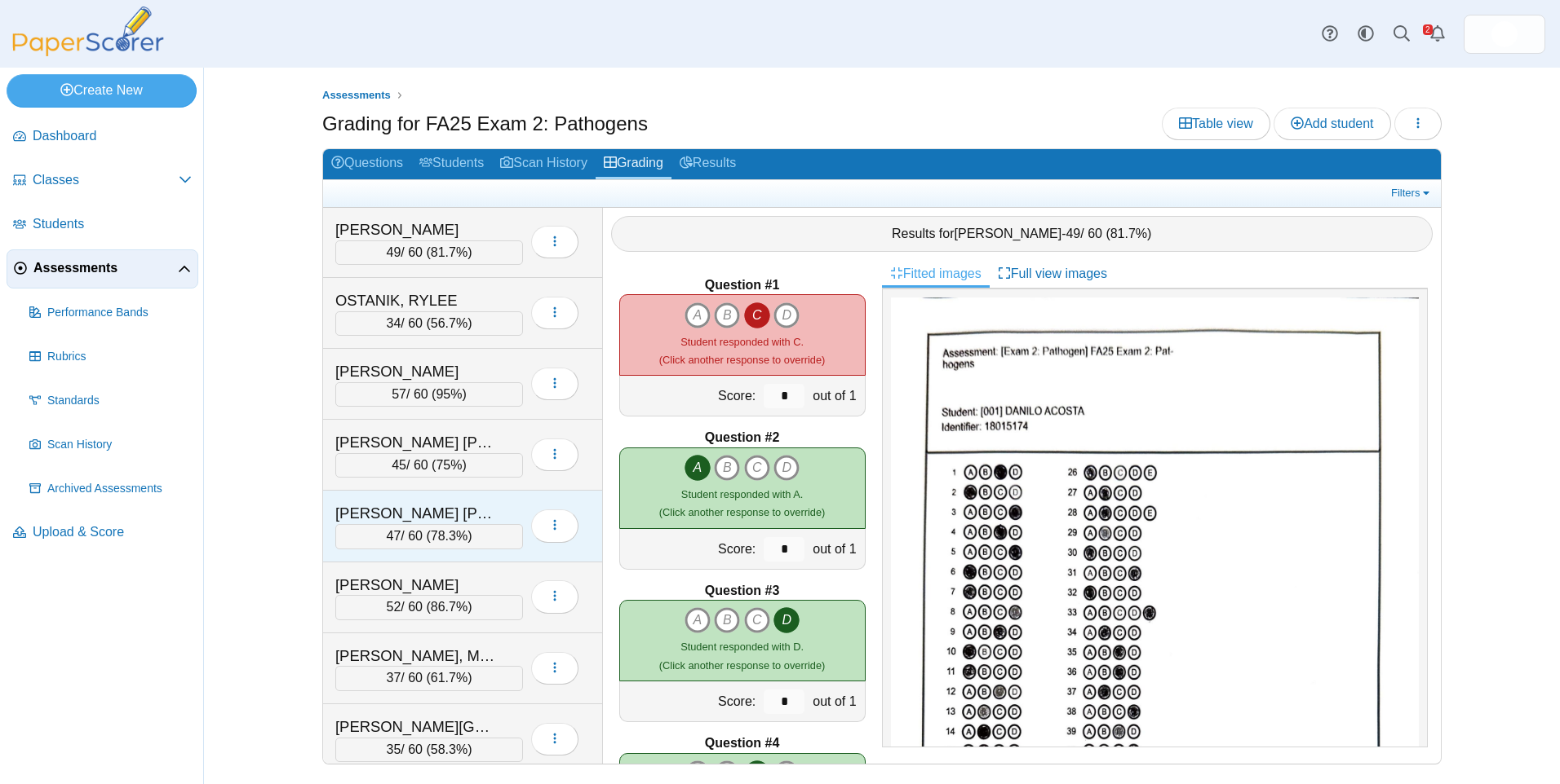
click at [505, 515] on div "[PERSON_NAME] [PERSON_NAME]" at bounding box center [429, 514] width 187 height 21
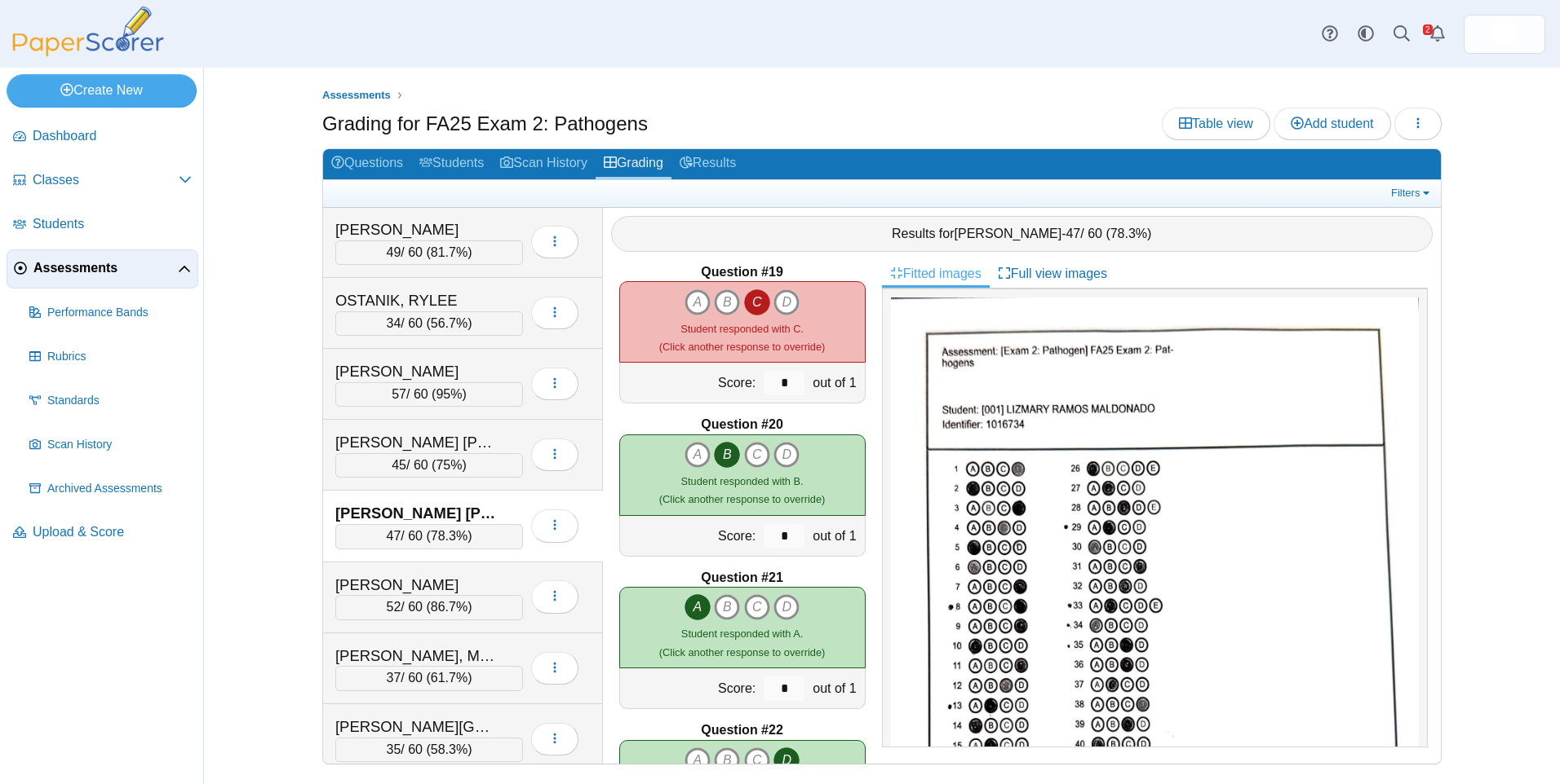
scroll to position [2854, 0]
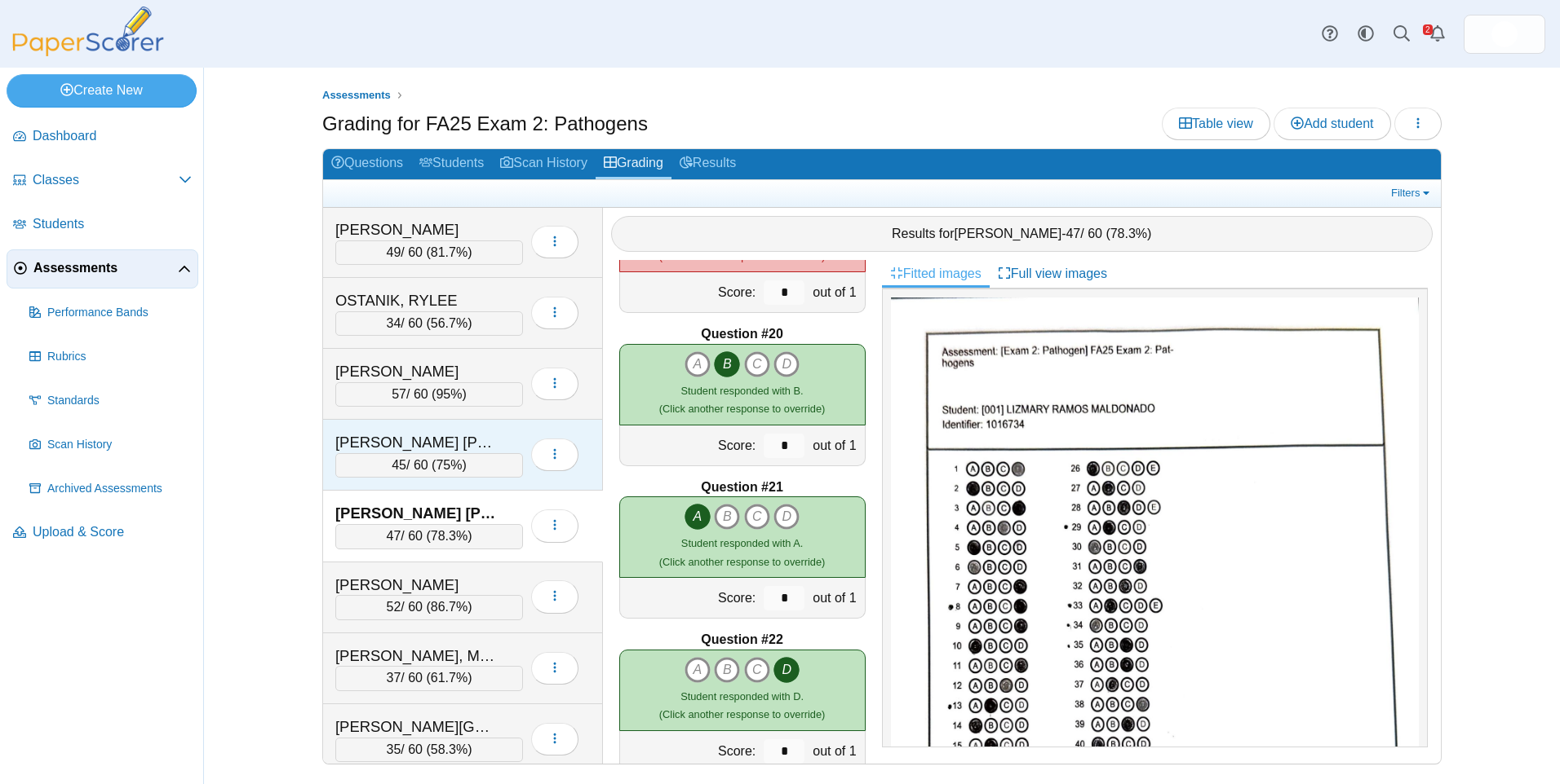
click at [470, 435] on div "[PERSON_NAME] [PERSON_NAME]" at bounding box center [417, 443] width 164 height 21
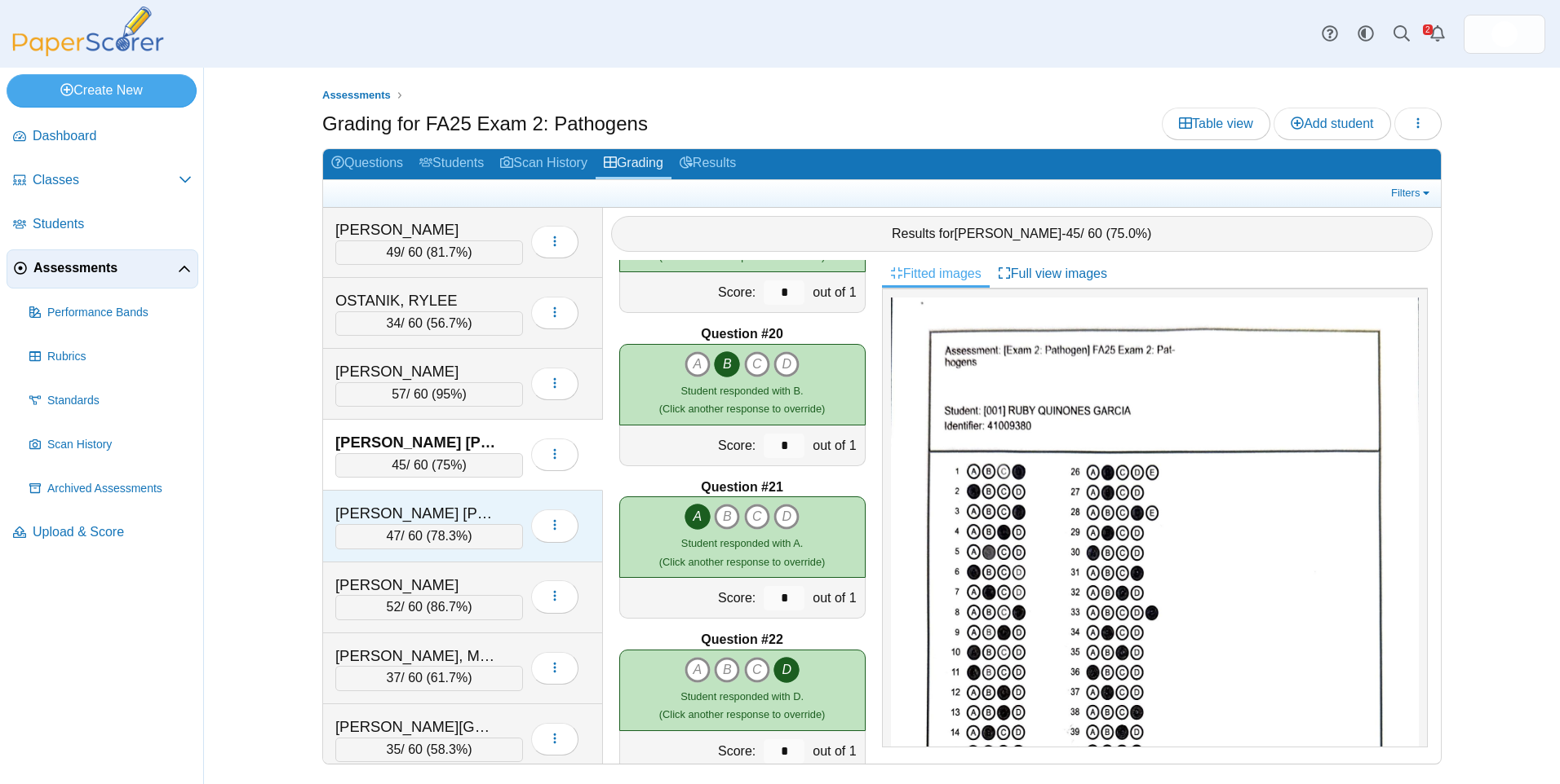
click at [477, 512] on div "[PERSON_NAME] [PERSON_NAME]" at bounding box center [417, 514] width 164 height 21
